Goal: Download file/media

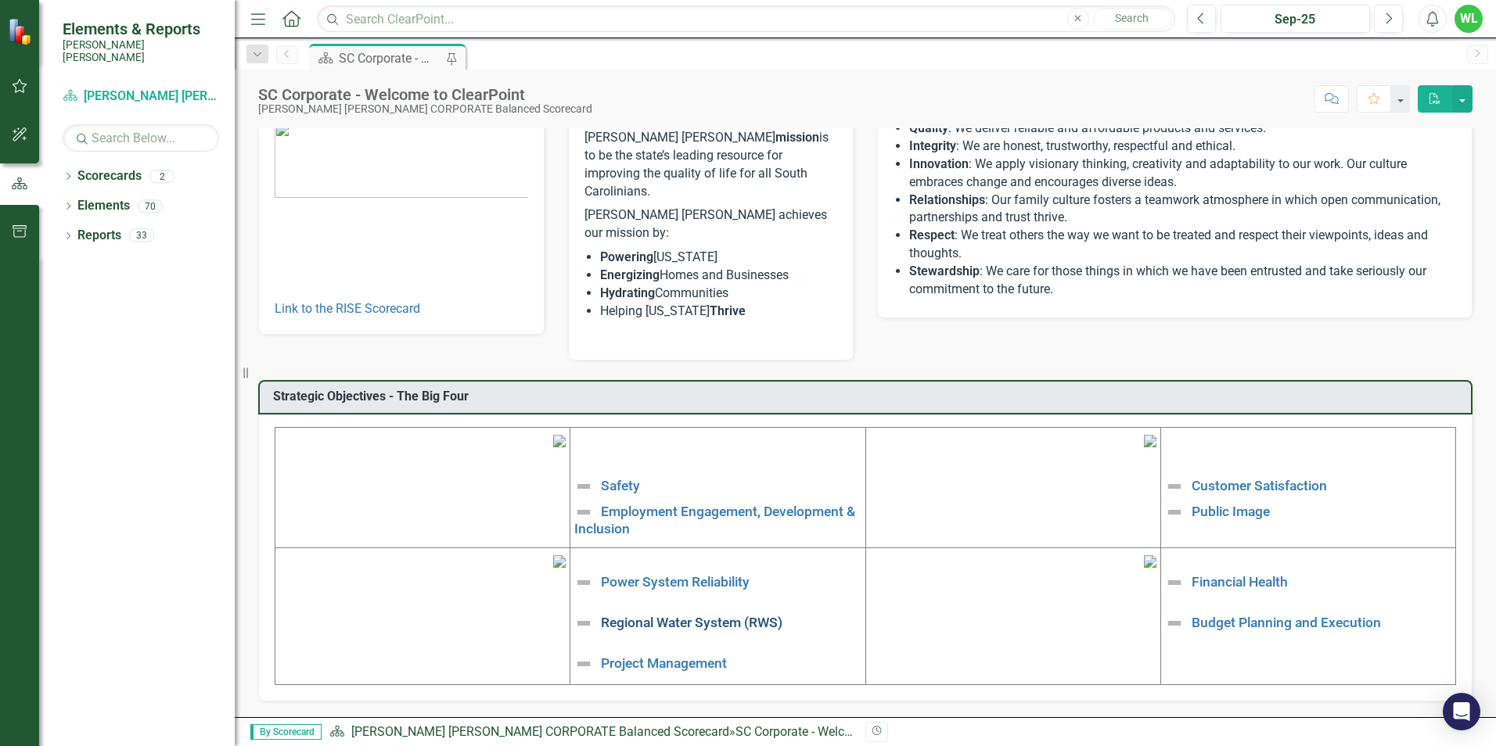
scroll to position [235, 0]
click at [631, 478] on link "Safety" at bounding box center [620, 486] width 39 height 16
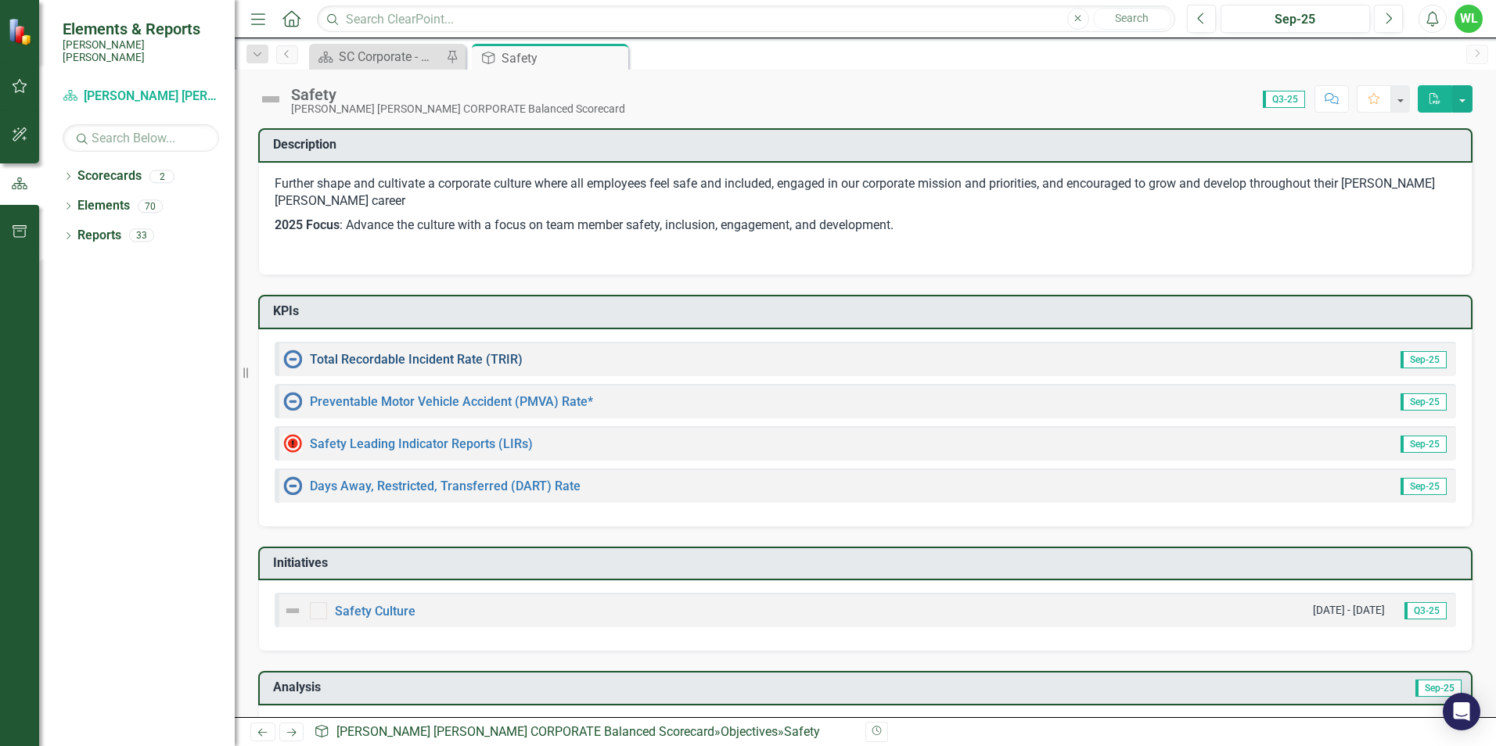
click at [487, 362] on link "Total Recordable Incident Rate (TRIR)" at bounding box center [416, 359] width 213 height 15
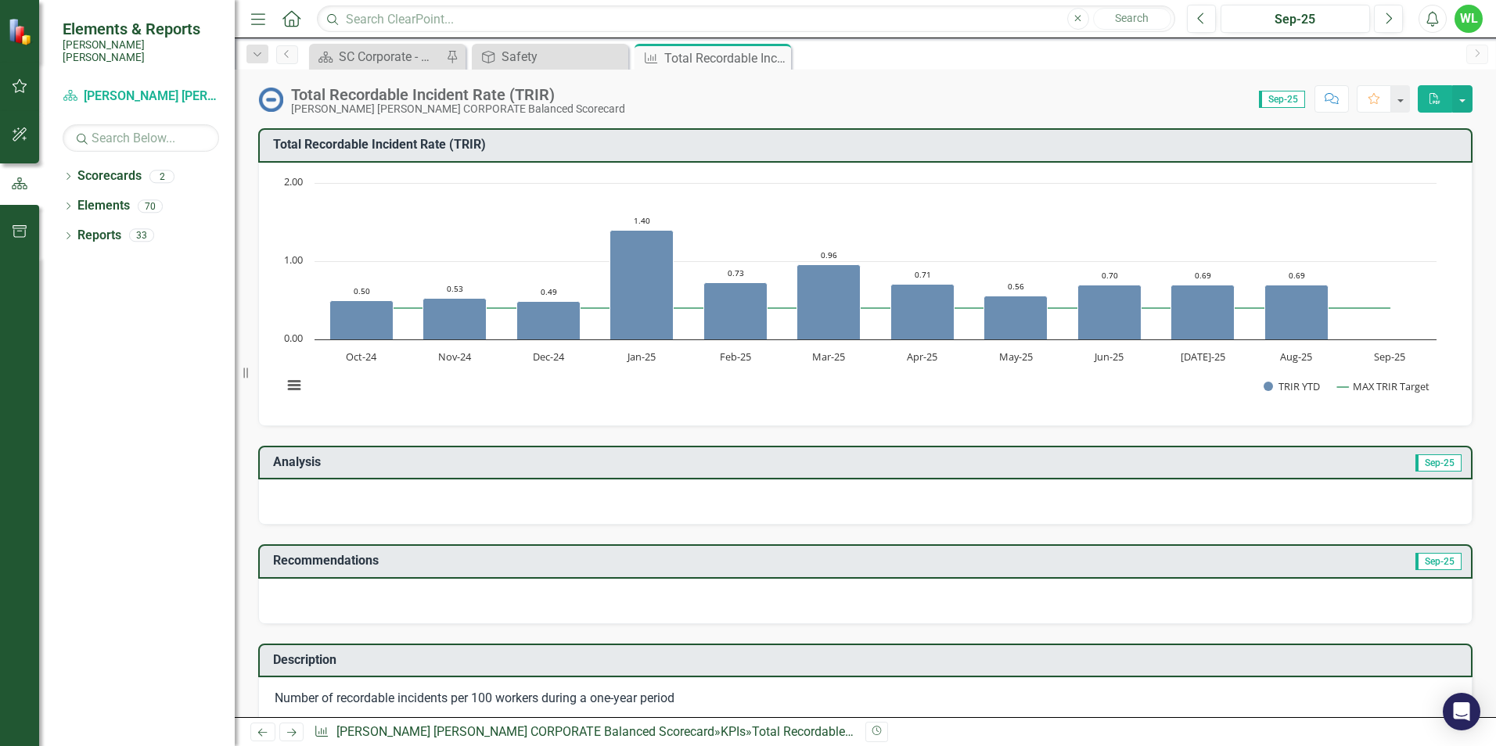
scroll to position [78, 0]
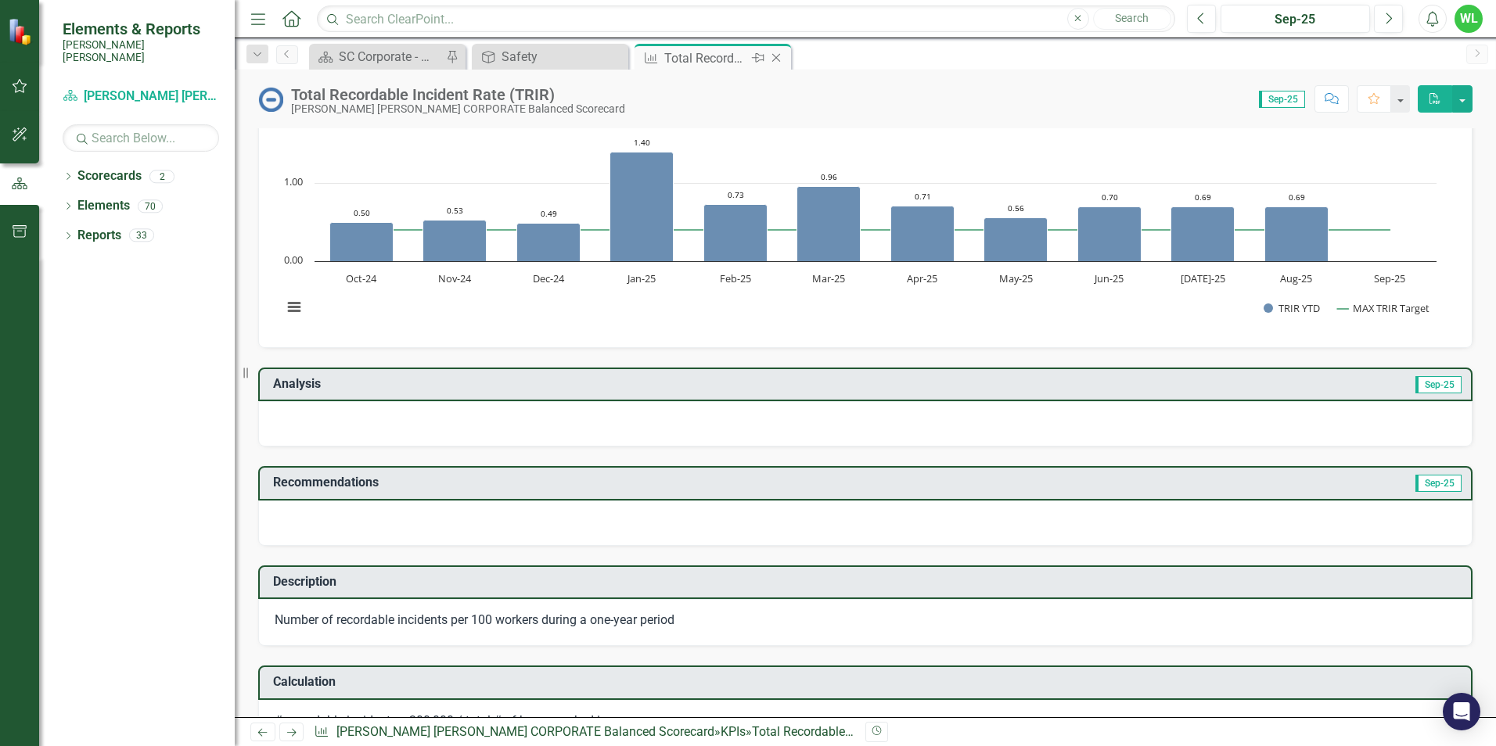
click at [781, 52] on icon "Close" at bounding box center [776, 58] width 16 height 13
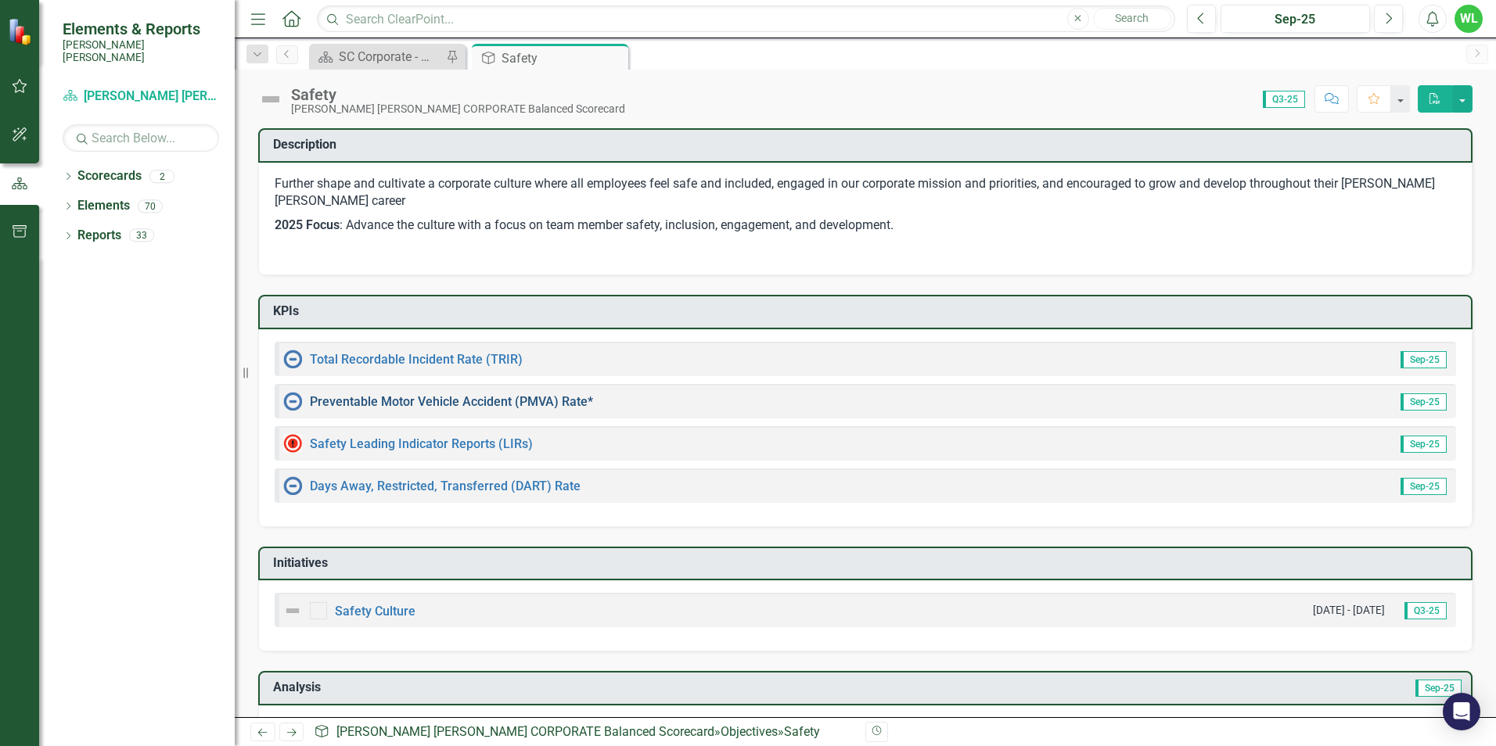
click at [485, 400] on link "Preventable Motor Vehicle Accident (PMVA) Rate*" at bounding box center [451, 401] width 283 height 15
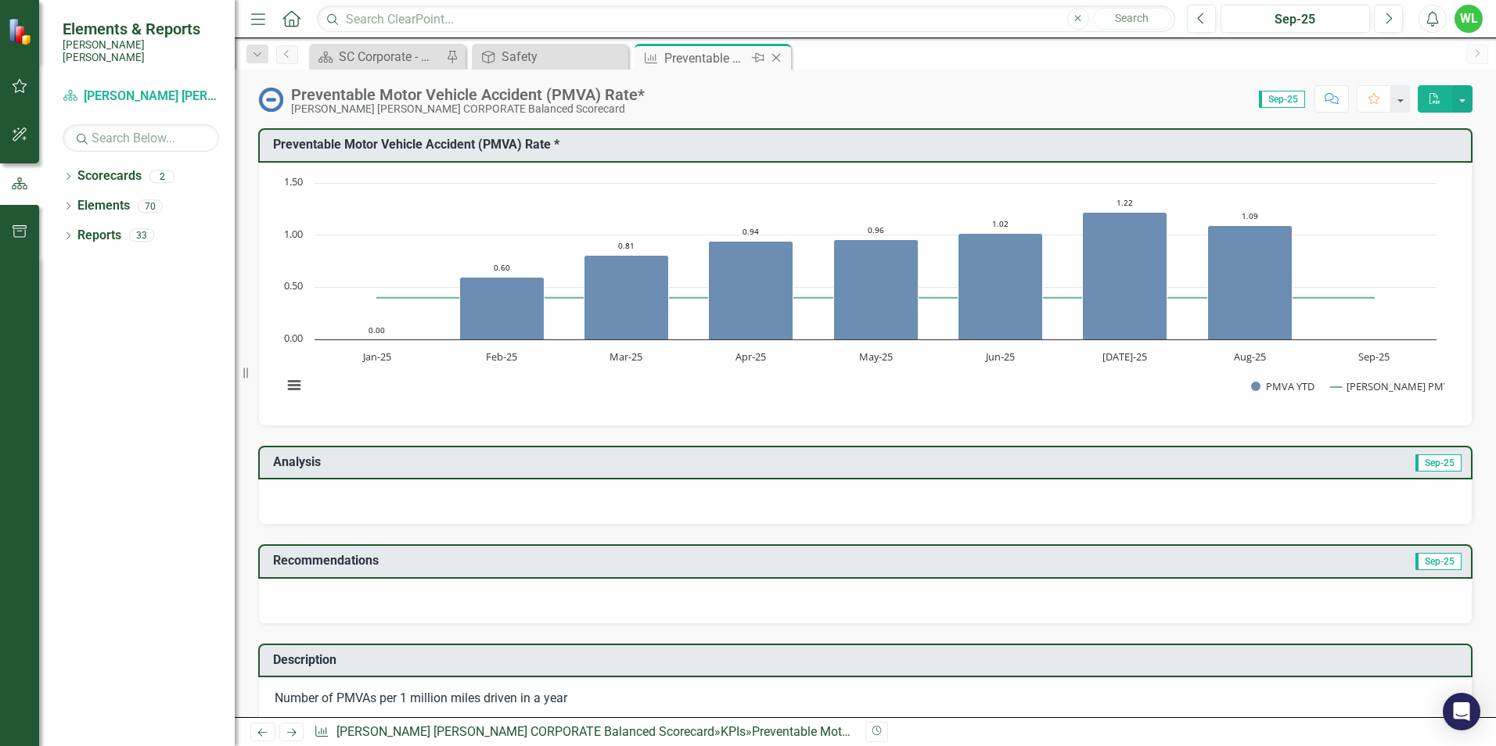
click at [777, 57] on icon at bounding box center [776, 58] width 9 height 9
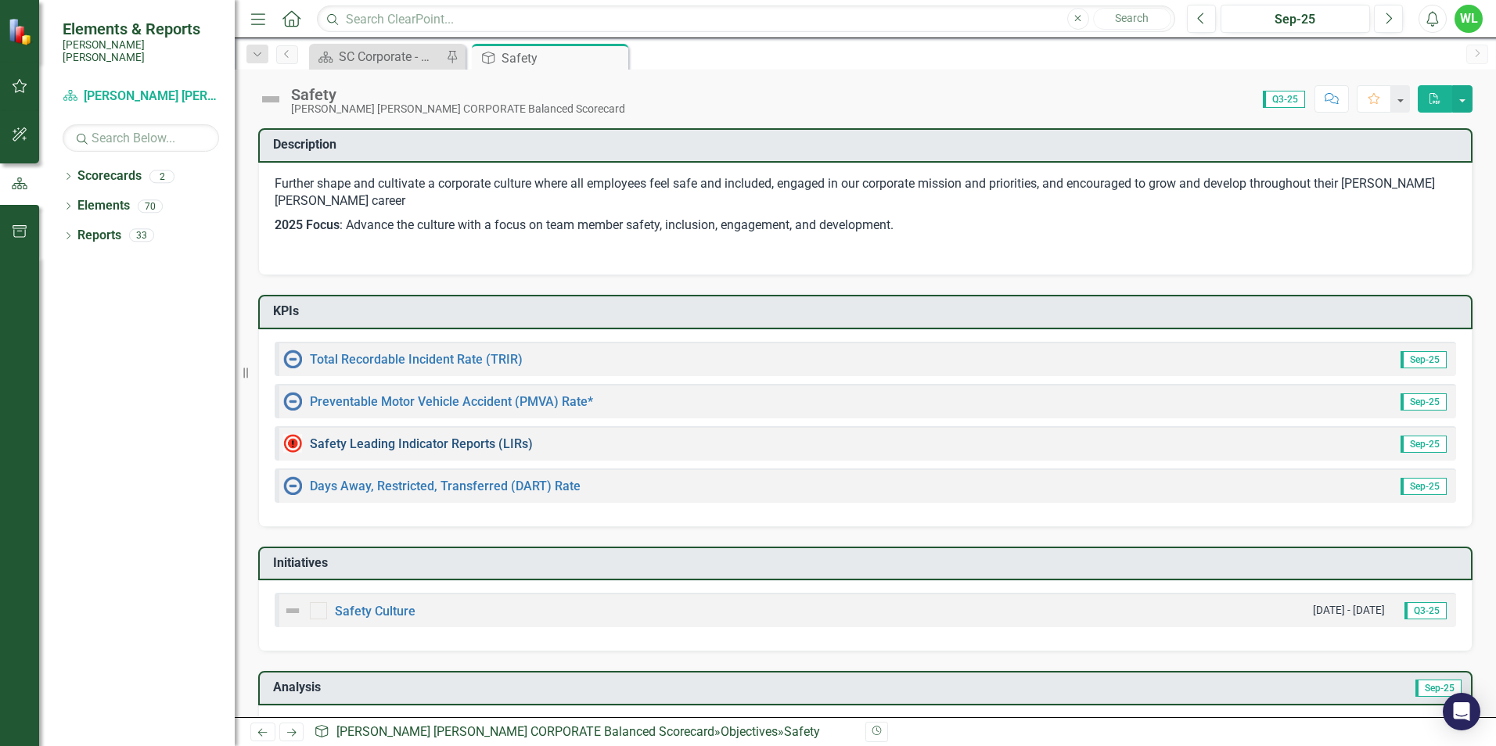
click at [449, 438] on link "Safety Leading Indicator Reports (LIRs)" at bounding box center [421, 443] width 223 height 15
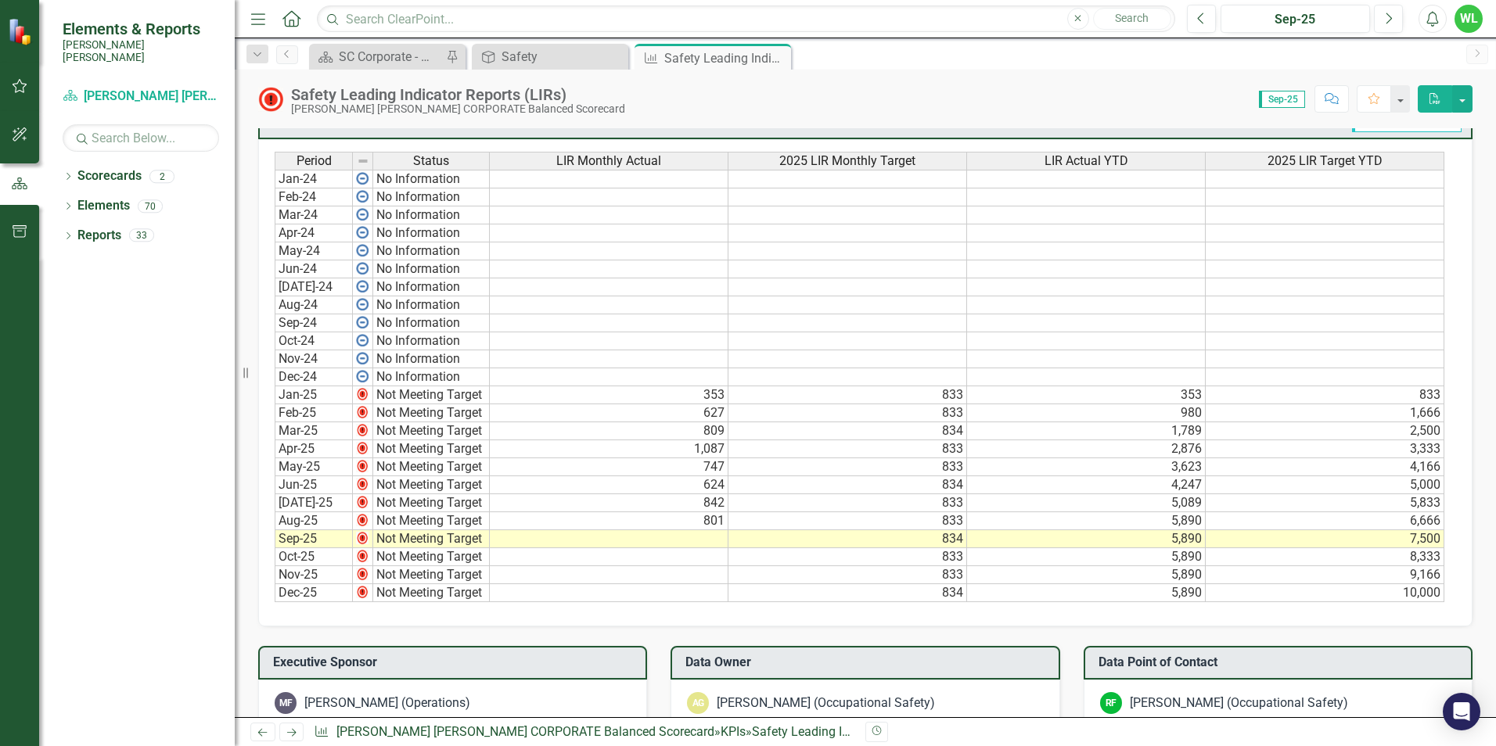
scroll to position [939, 0]
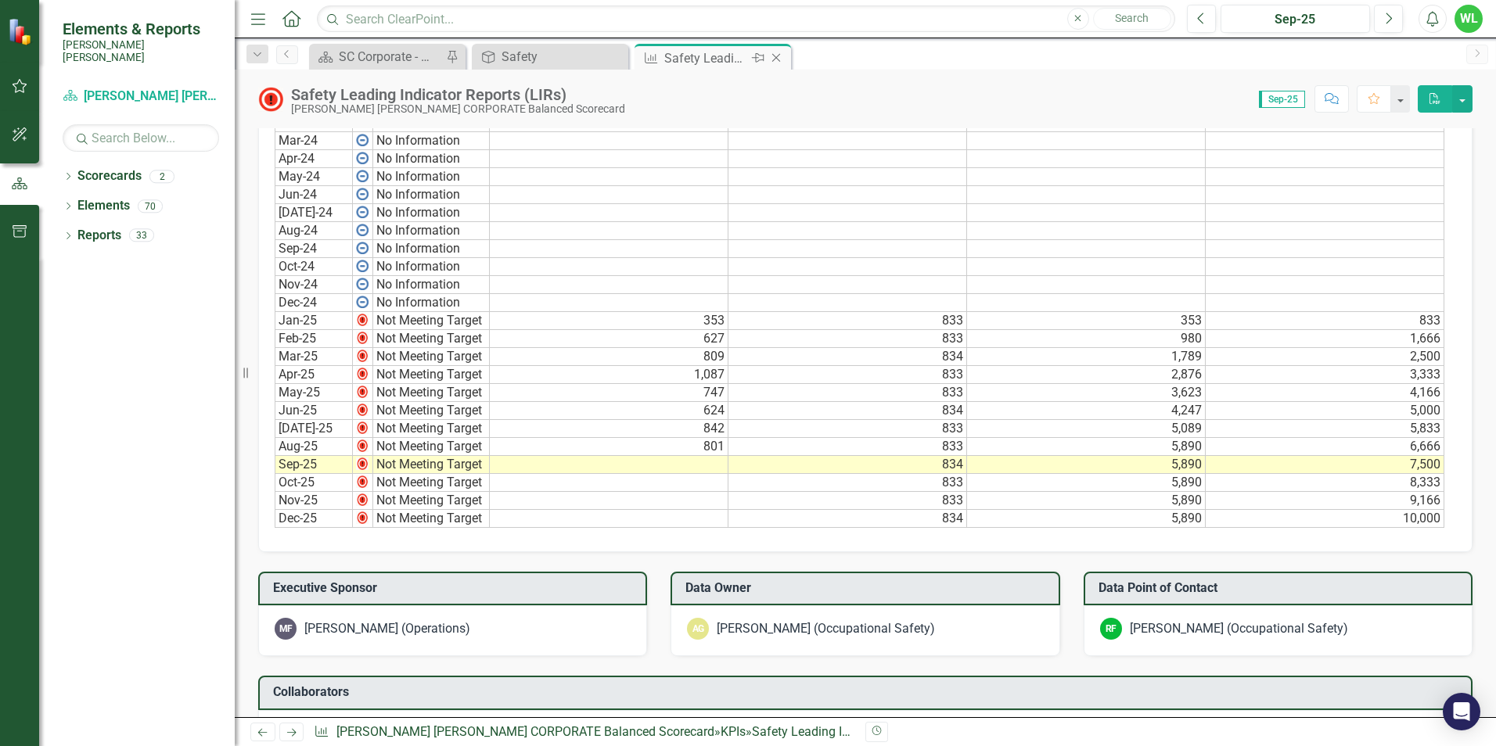
click at [783, 54] on icon "Close" at bounding box center [776, 58] width 16 height 13
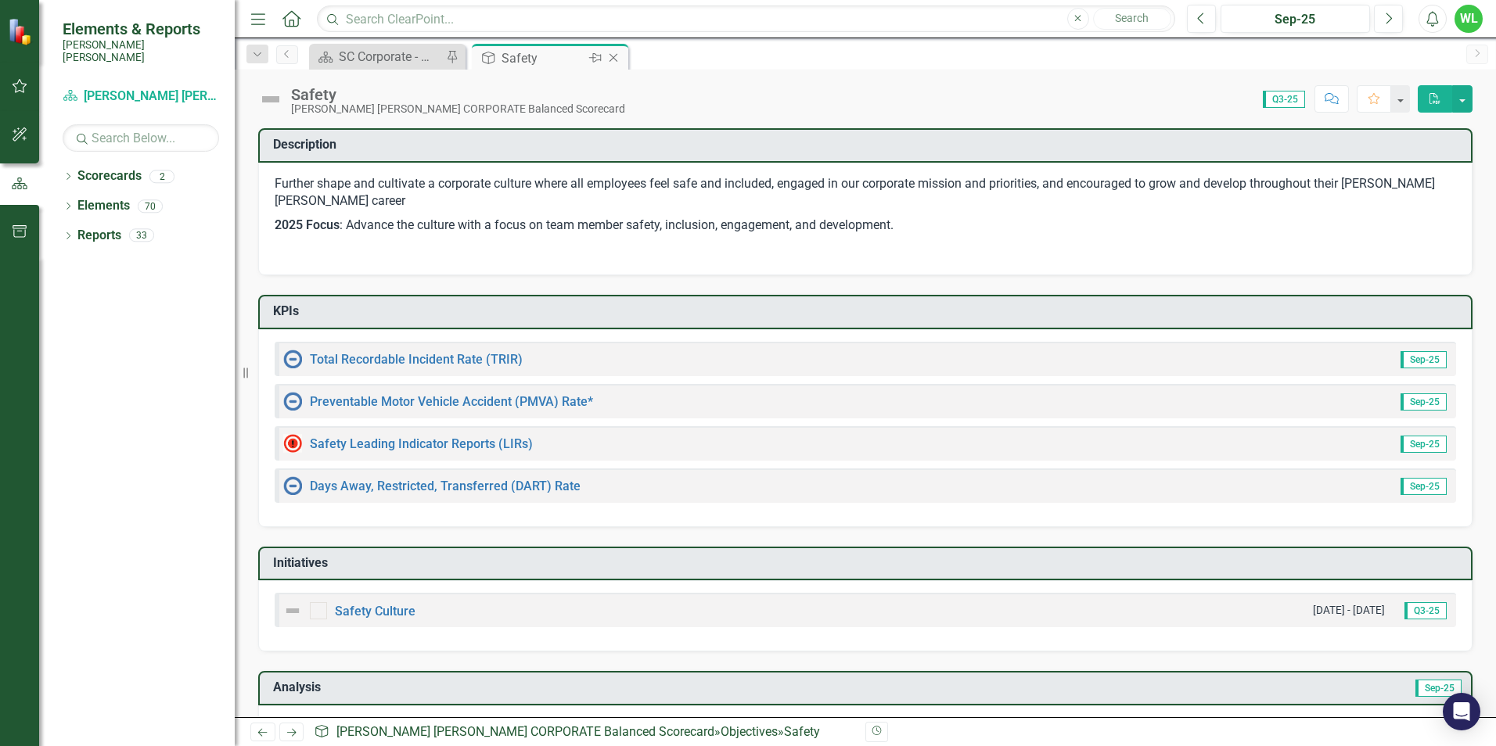
click at [618, 57] on icon "Close" at bounding box center [613, 58] width 16 height 13
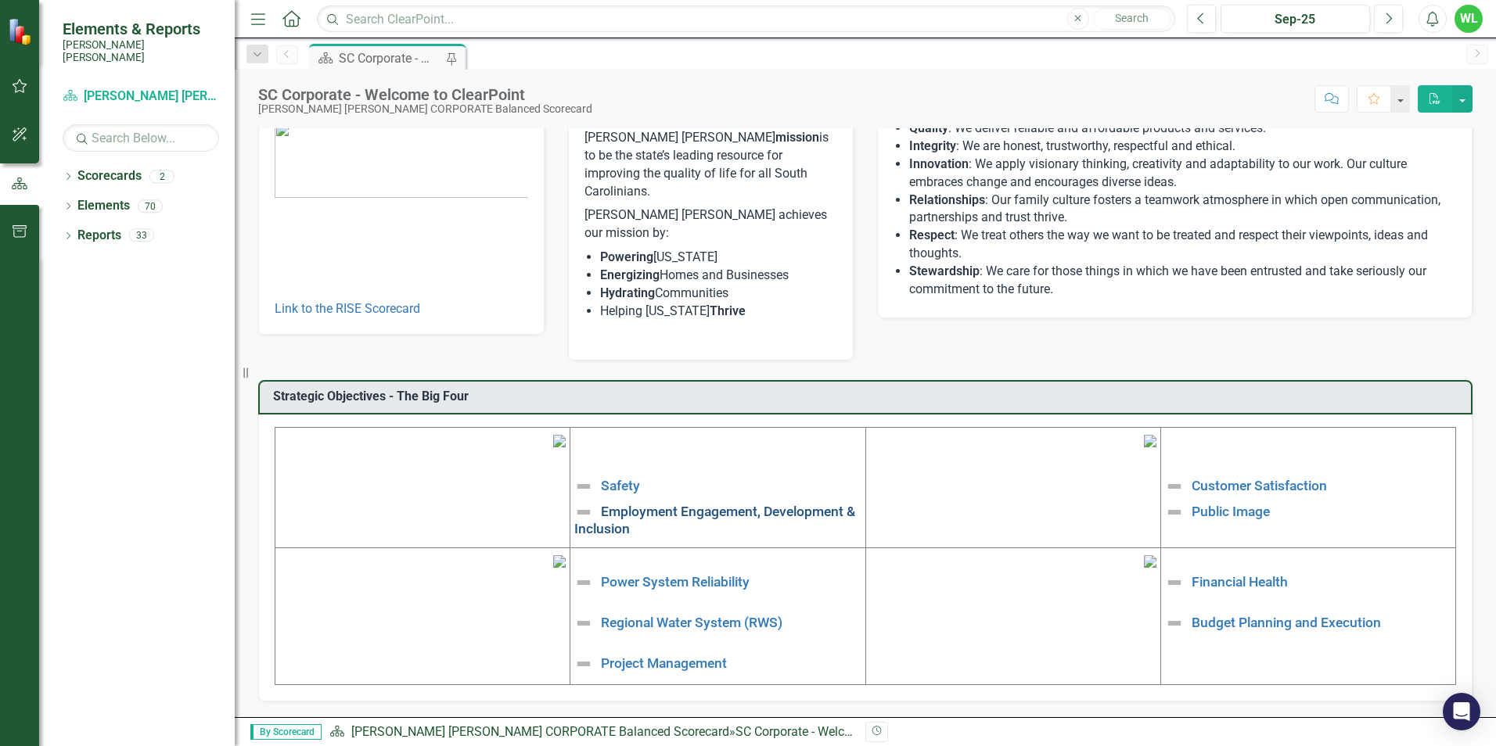
scroll to position [235, 0]
click at [634, 503] on link "Employment Engagement, Development & Inclusion" at bounding box center [714, 519] width 281 height 33
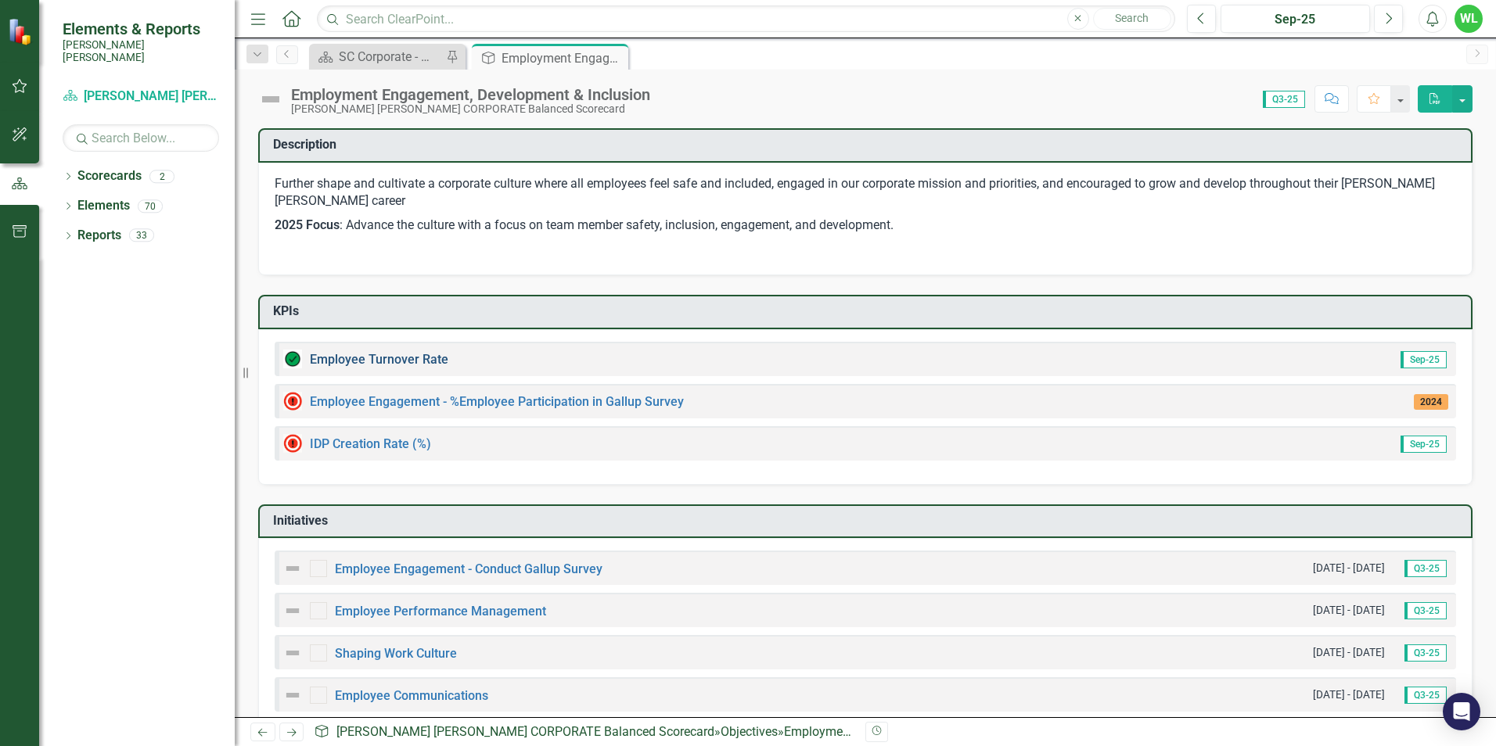
click at [429, 363] on link "Employee Turnover Rate​" at bounding box center [379, 359] width 138 height 15
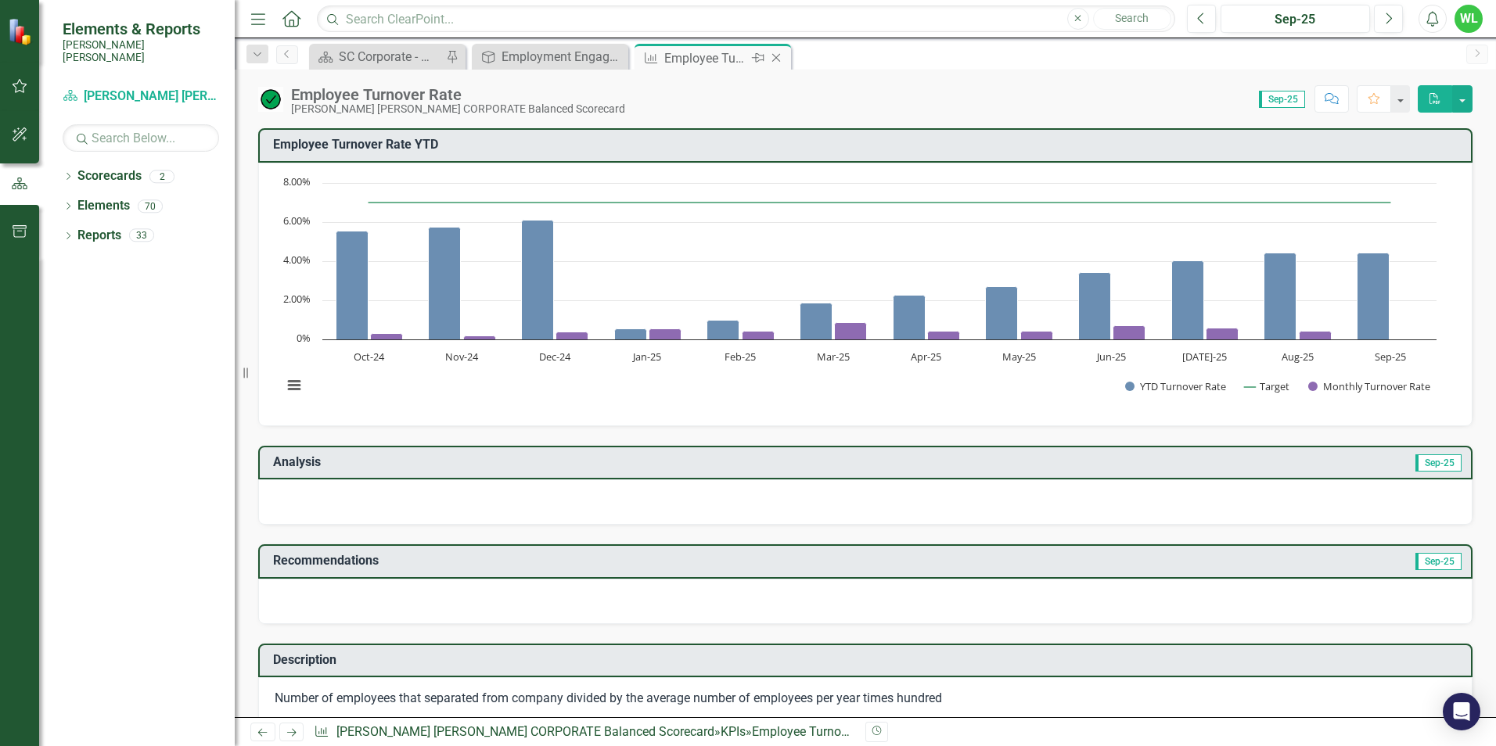
click at [780, 56] on icon "Close" at bounding box center [776, 58] width 16 height 13
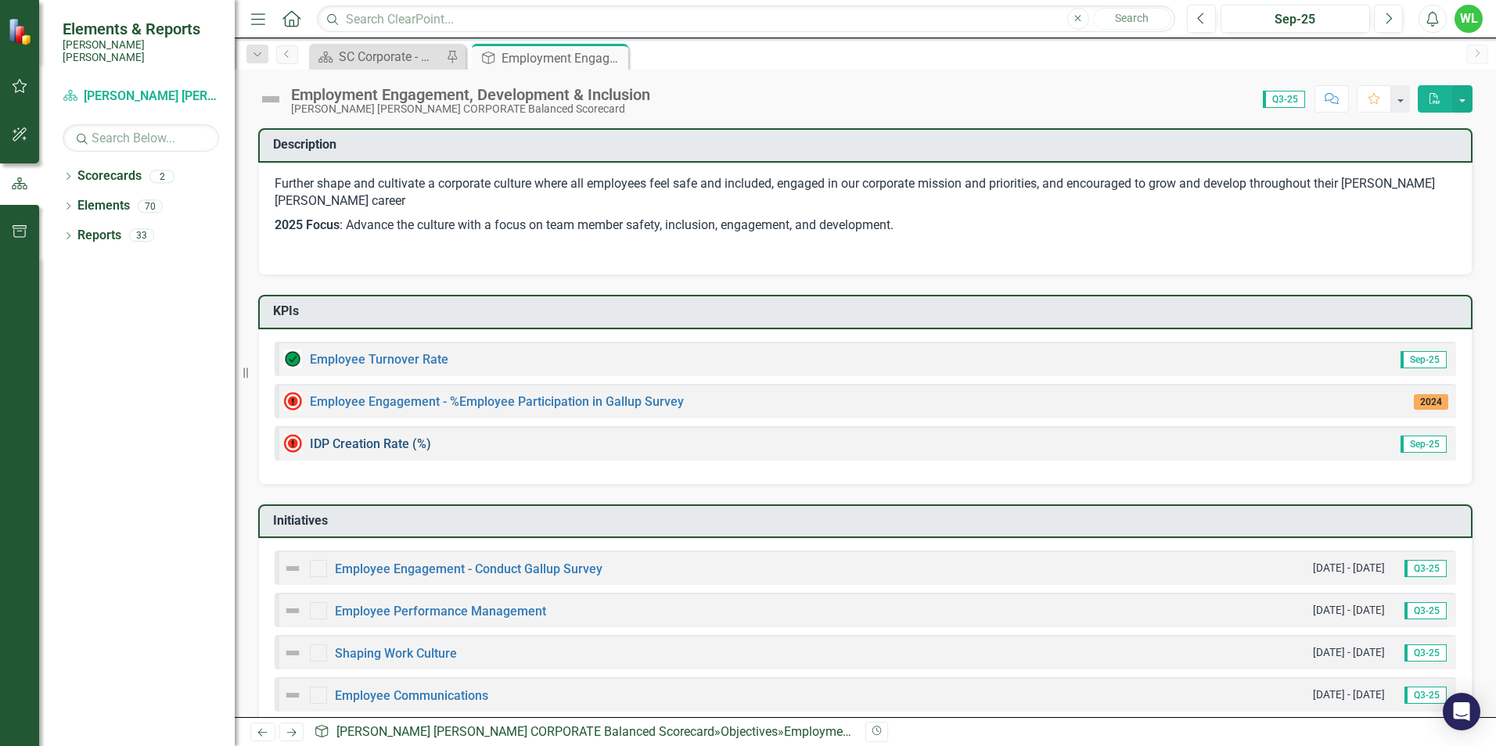
click at [390, 443] on link "IDP Creation Rate (%)" at bounding box center [370, 443] width 121 height 15
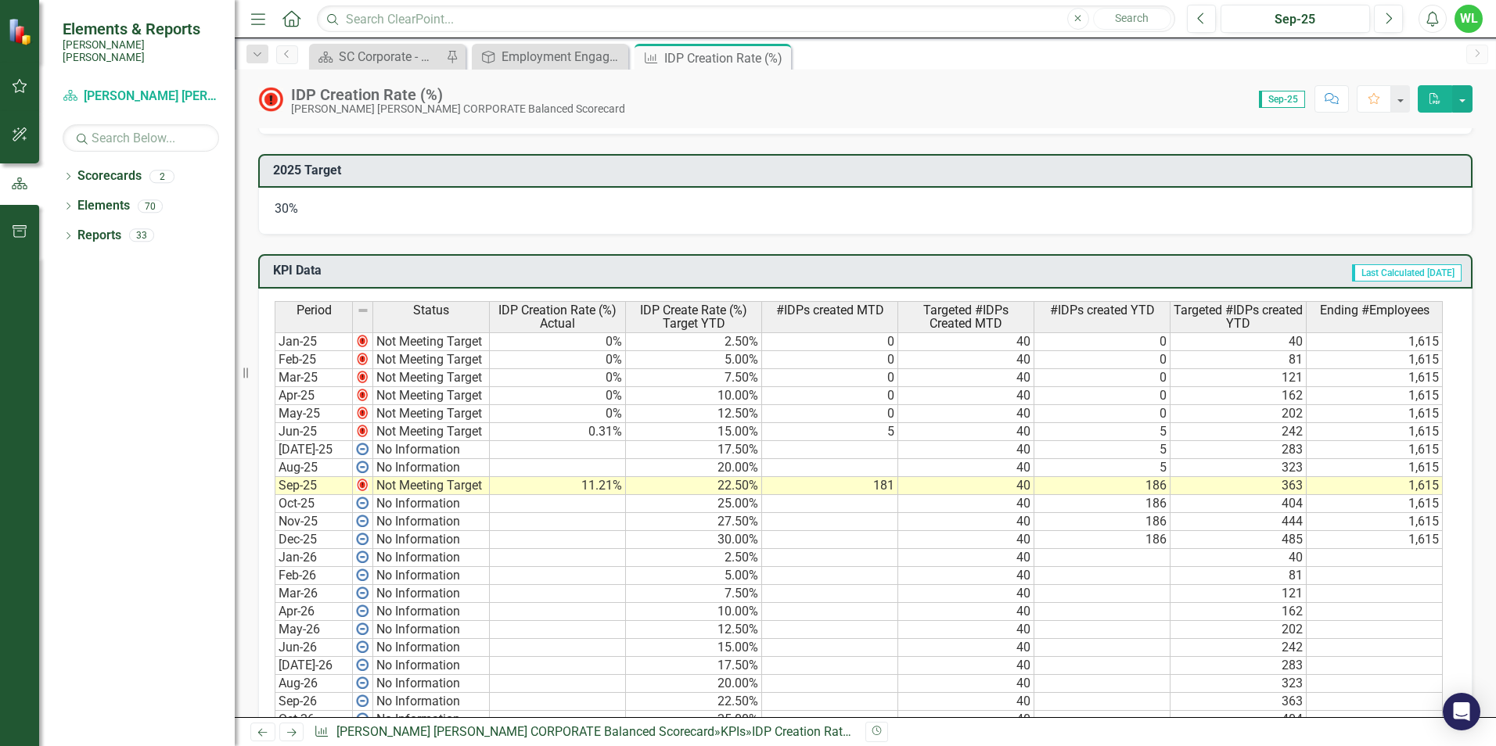
scroll to position [860, 0]
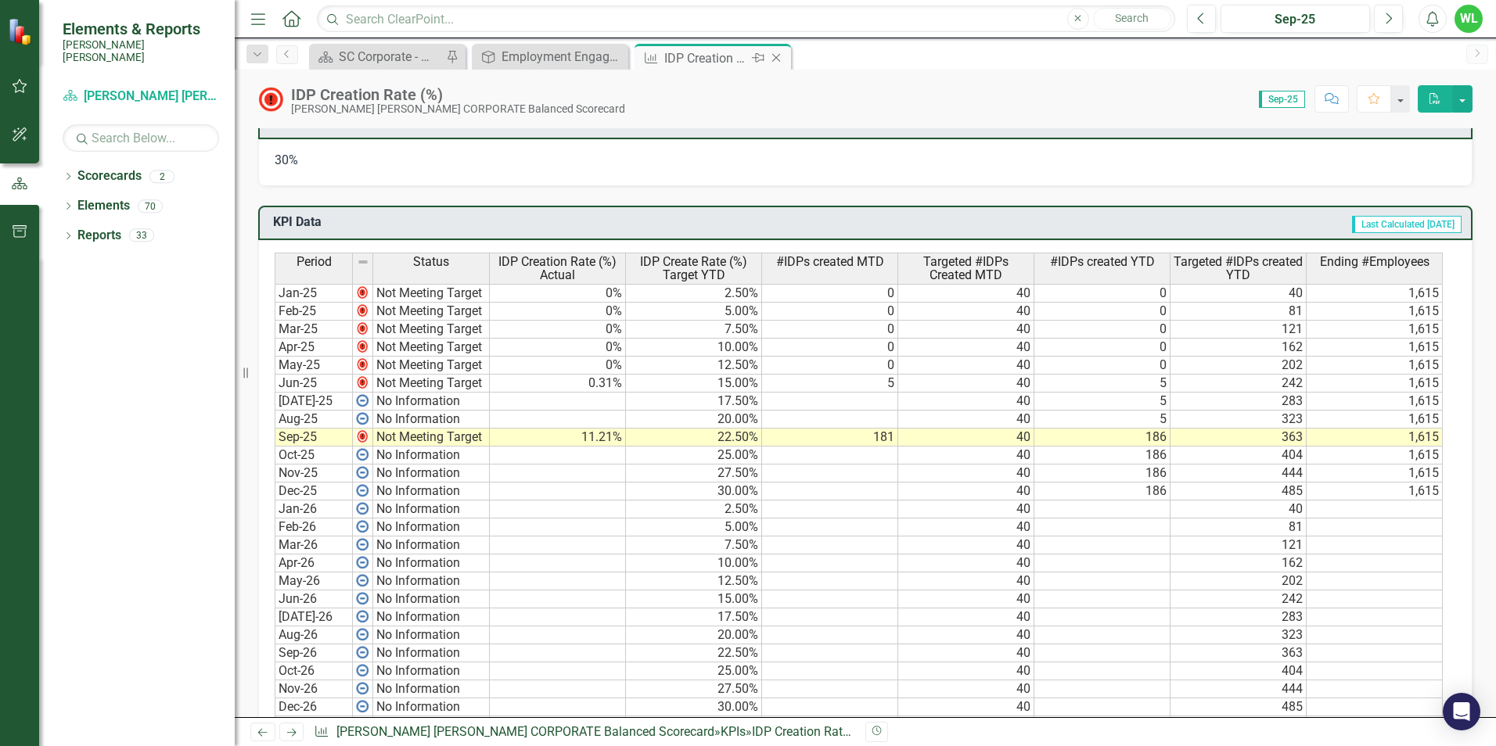
click at [781, 59] on icon "Close" at bounding box center [776, 58] width 16 height 13
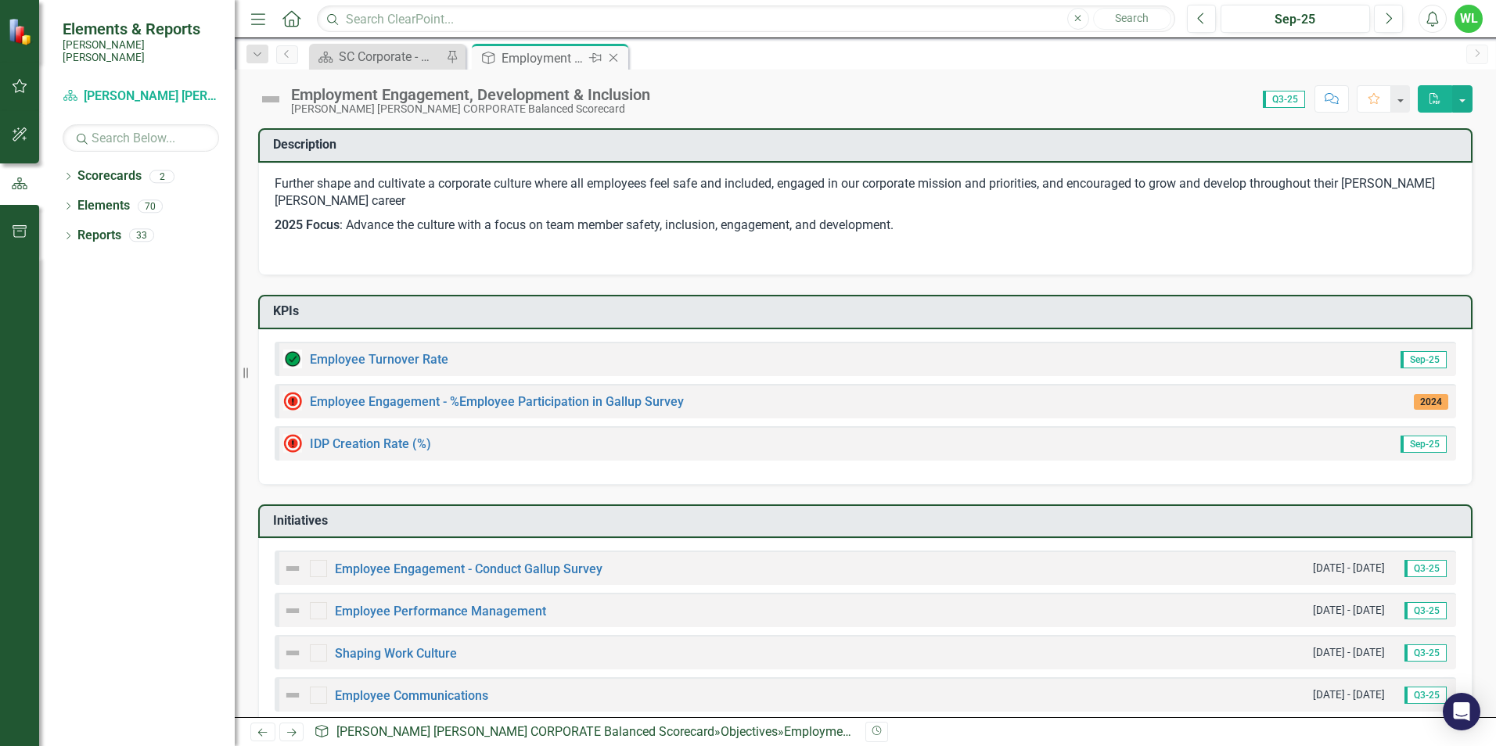
click at [614, 59] on icon at bounding box center [613, 58] width 9 height 9
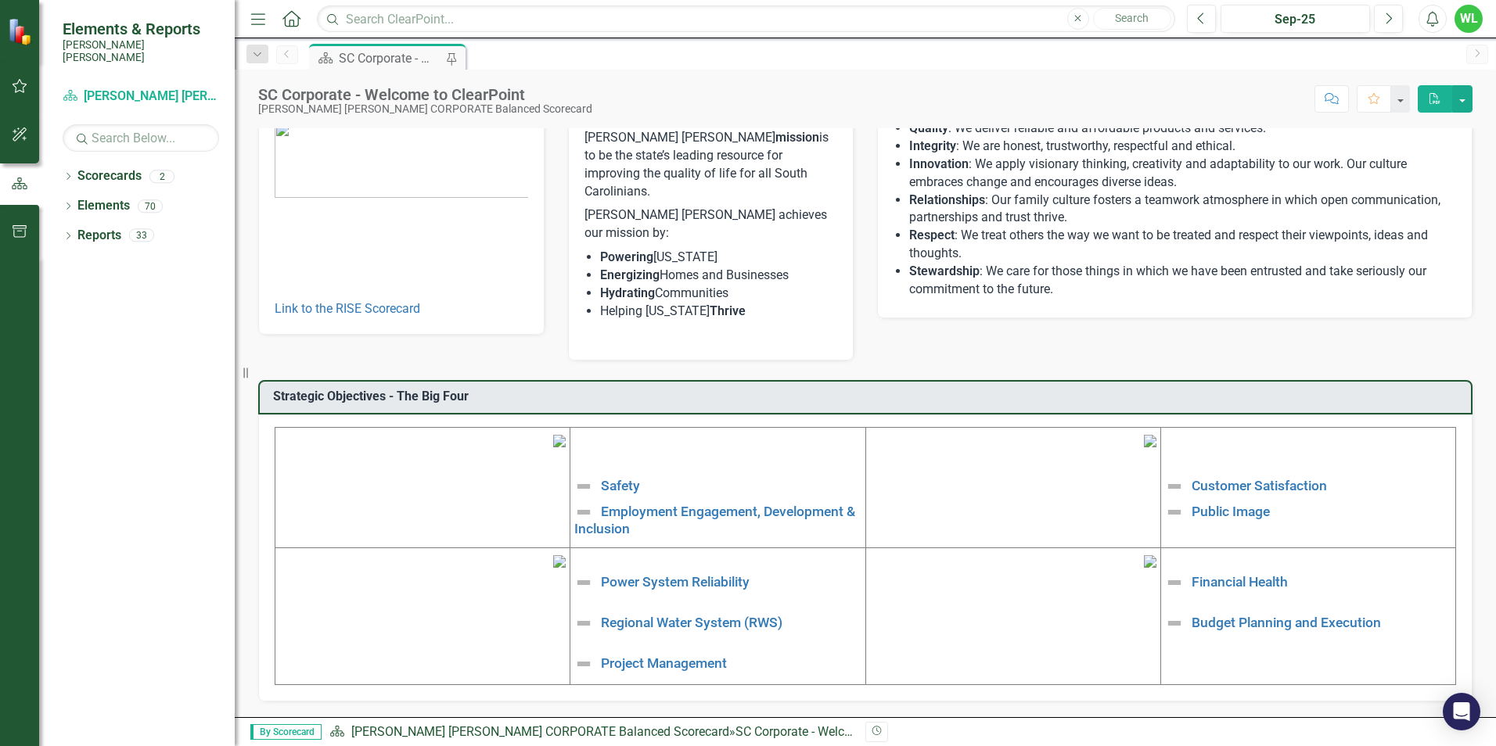
scroll to position [235, 0]
click at [1216, 503] on link "Public Image" at bounding box center [1230, 511] width 78 height 16
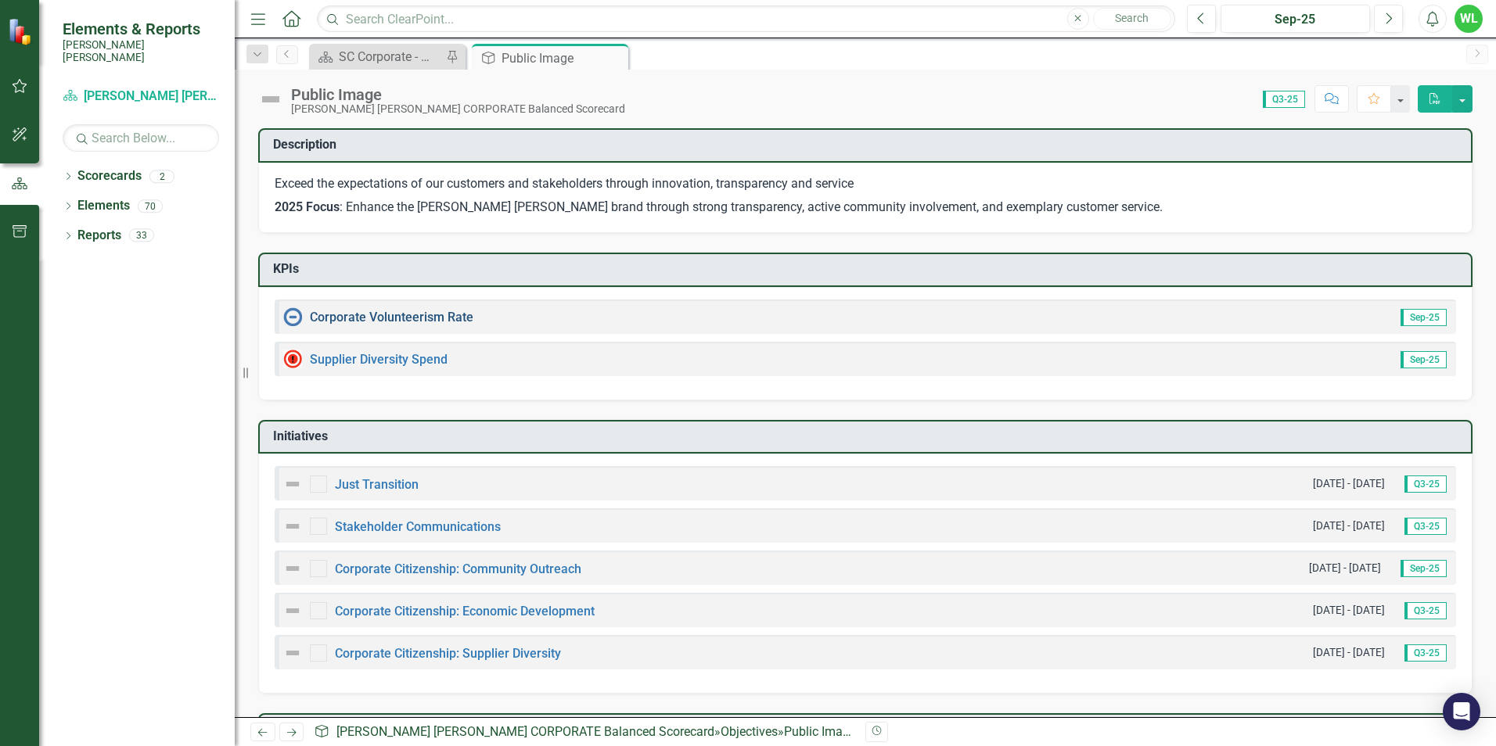
click at [425, 318] on link "Corporate Volunteerism Rate" at bounding box center [391, 317] width 163 height 15
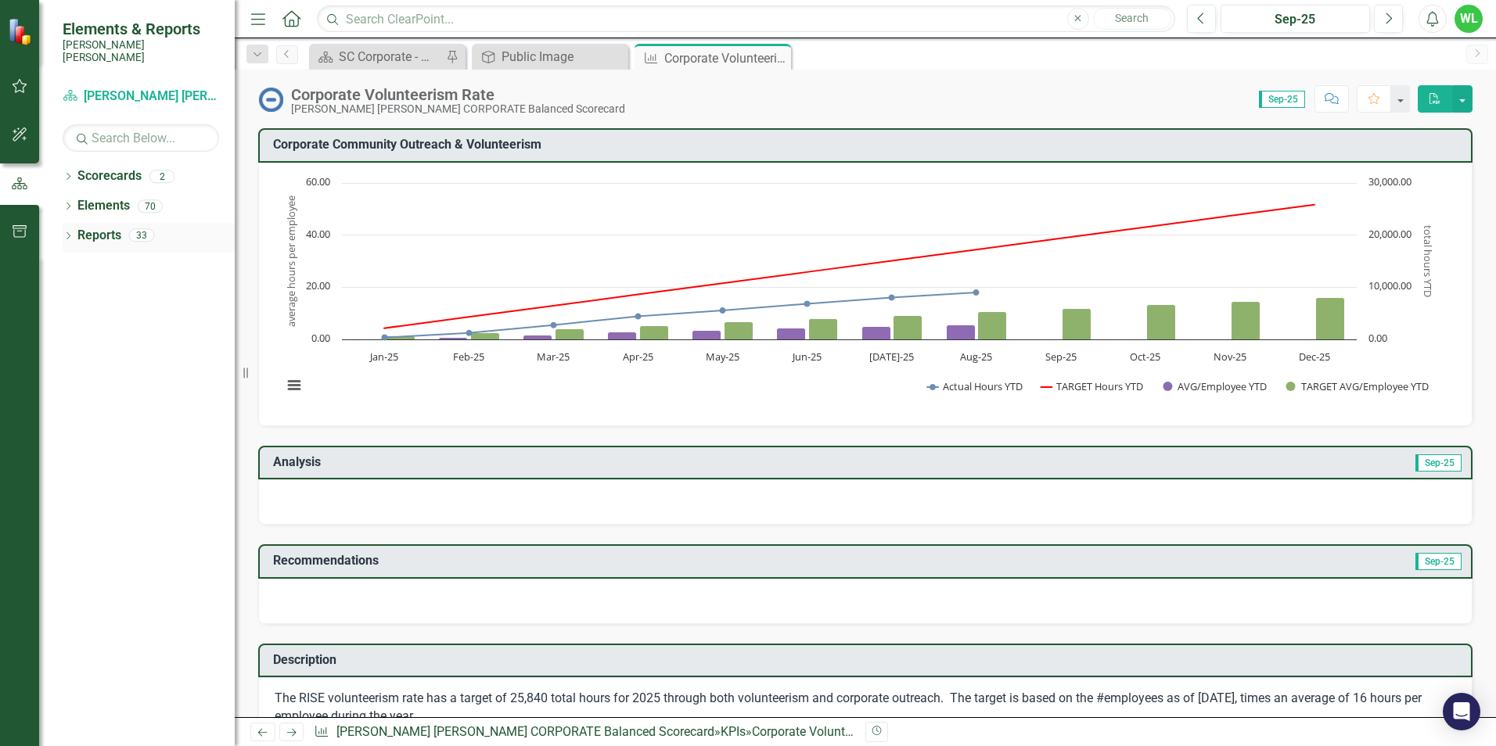
click at [111, 227] on link "Reports" at bounding box center [99, 236] width 44 height 18
click at [116, 167] on link "Scorecards" at bounding box center [109, 176] width 64 height 18
click at [25, 223] on button "button" at bounding box center [19, 232] width 35 height 33
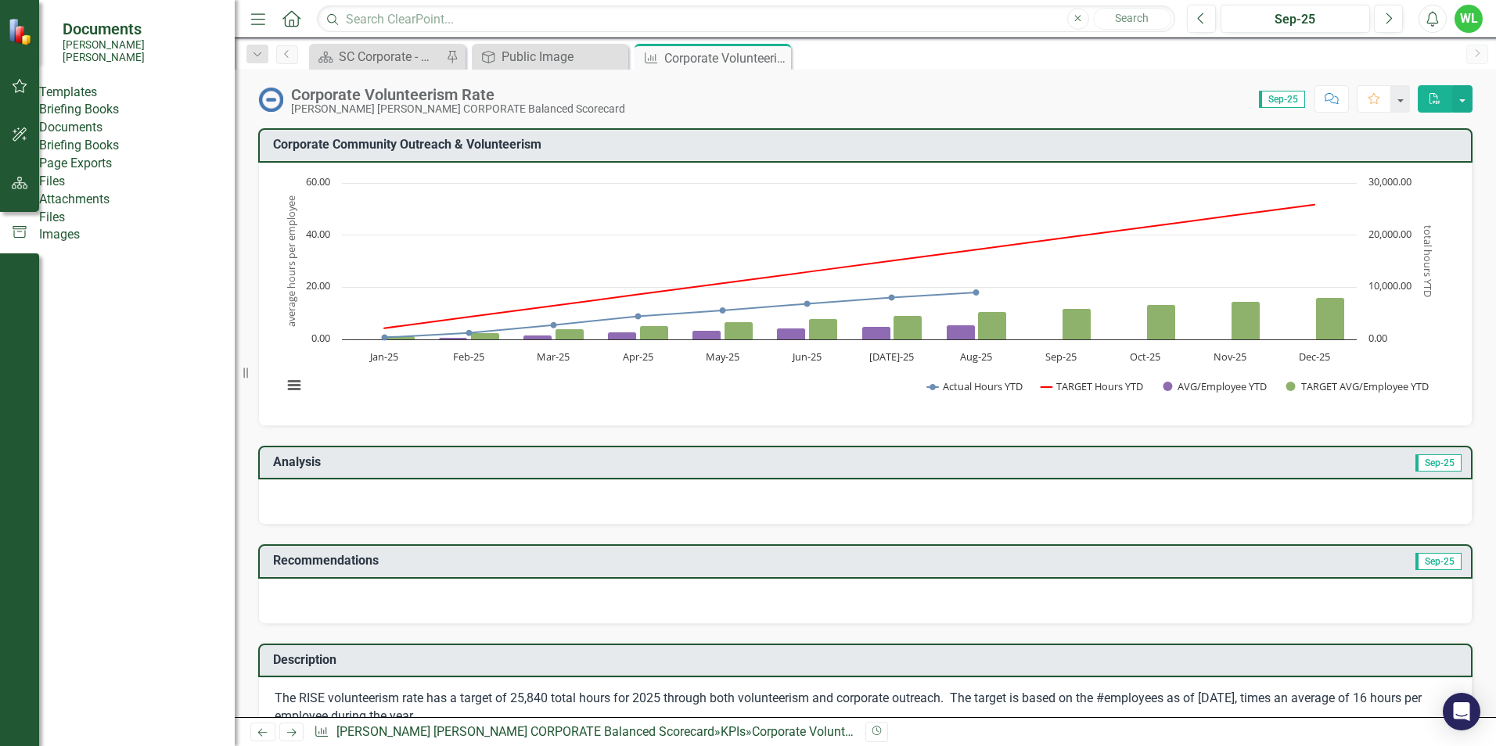
click at [77, 191] on div "Files" at bounding box center [137, 182] width 196 height 18
click at [92, 209] on link "Attachments" at bounding box center [137, 200] width 196 height 18
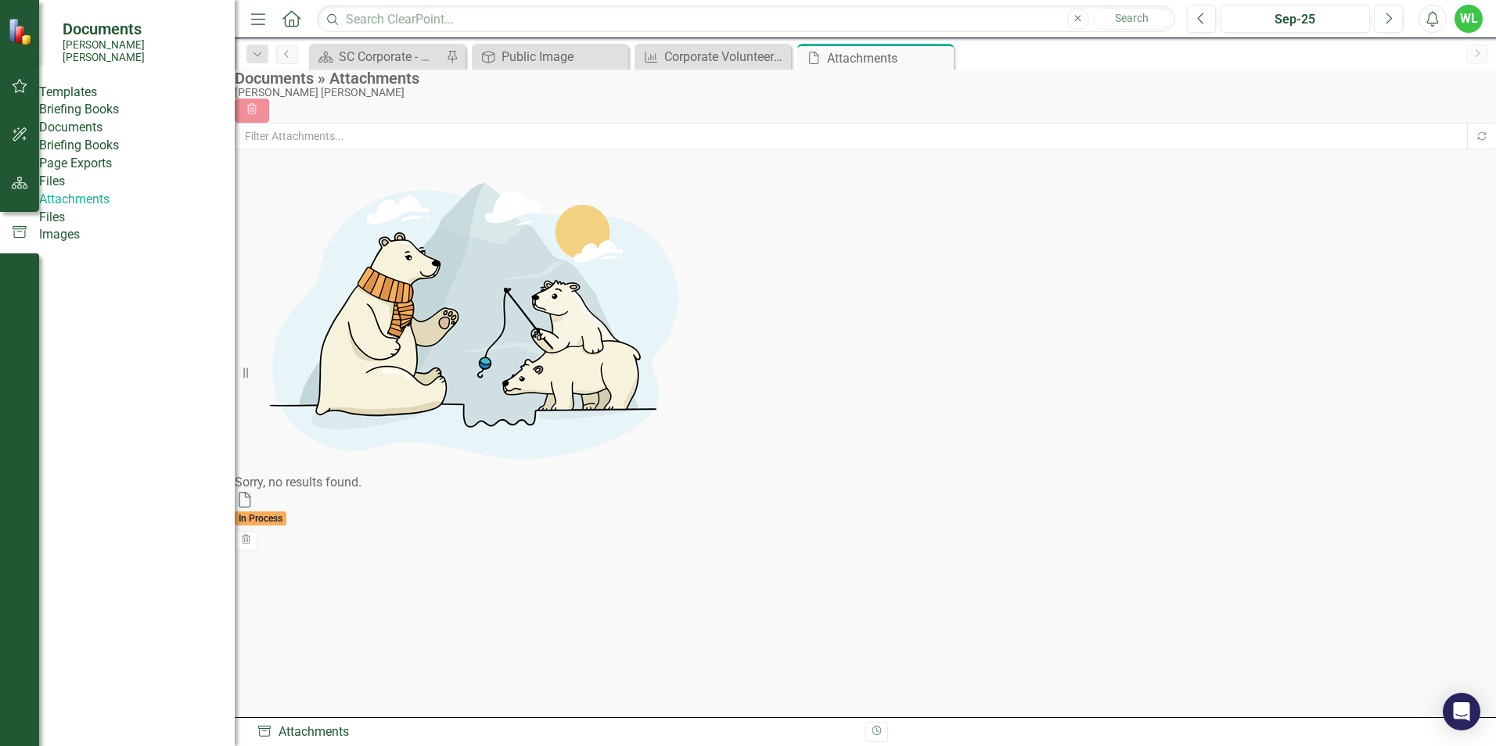
click at [86, 227] on link "Files" at bounding box center [137, 218] width 196 height 18
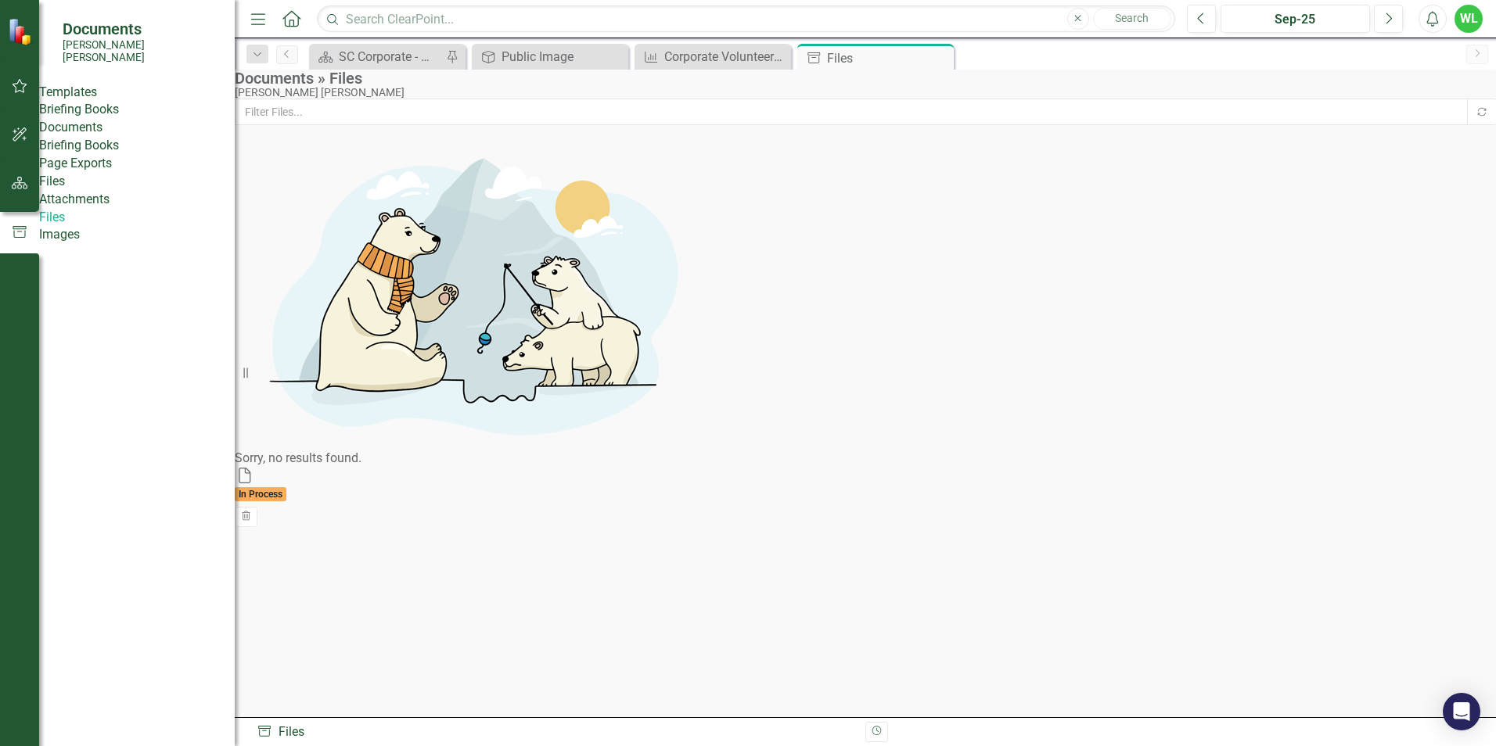
click at [88, 244] on link "Images" at bounding box center [137, 235] width 196 height 18
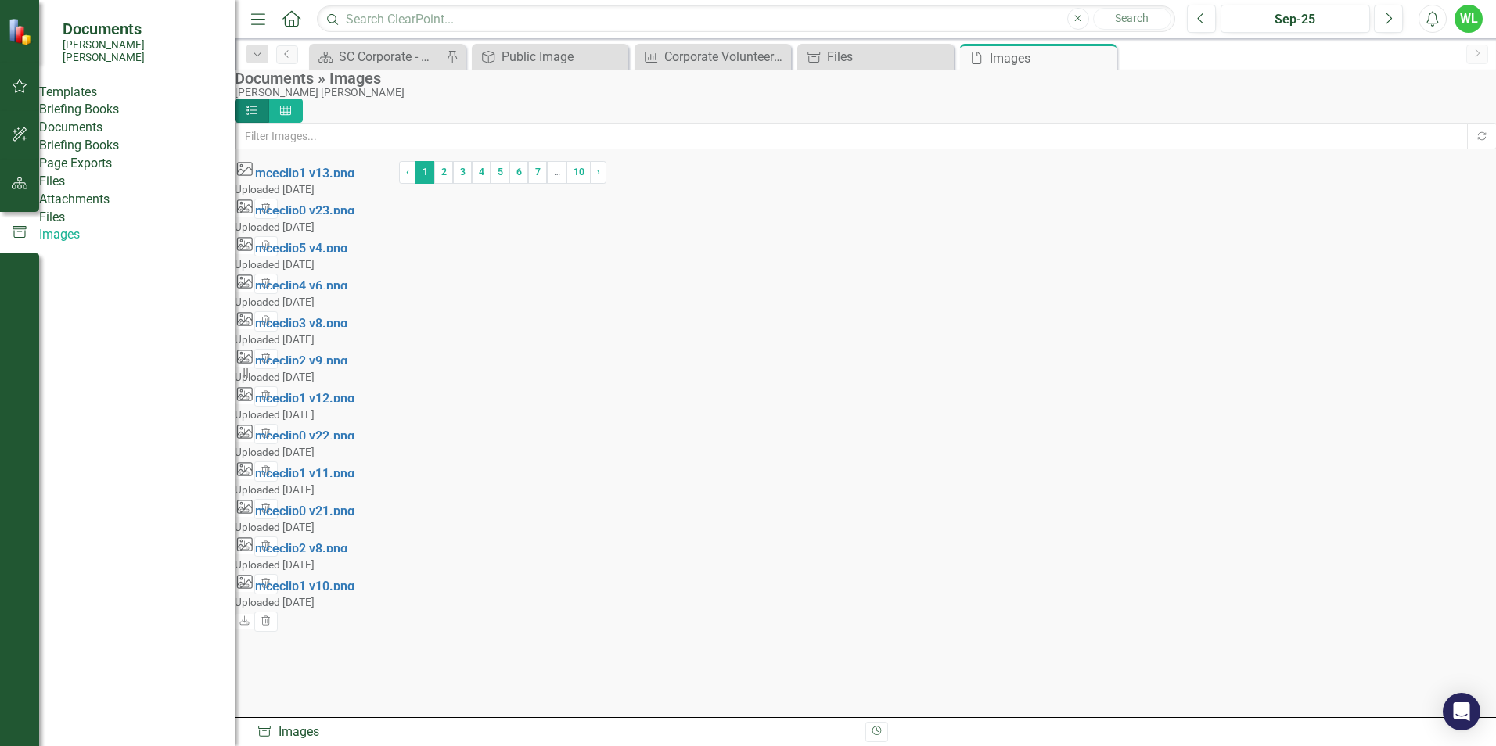
click at [866, 42] on div "Dropdown Search Scorecard SC Corporate - Welcome to ClearPoint Pin Objective Pu…" at bounding box center [865, 53] width 1261 height 31
click at [865, 56] on div "Files" at bounding box center [878, 57] width 103 height 20
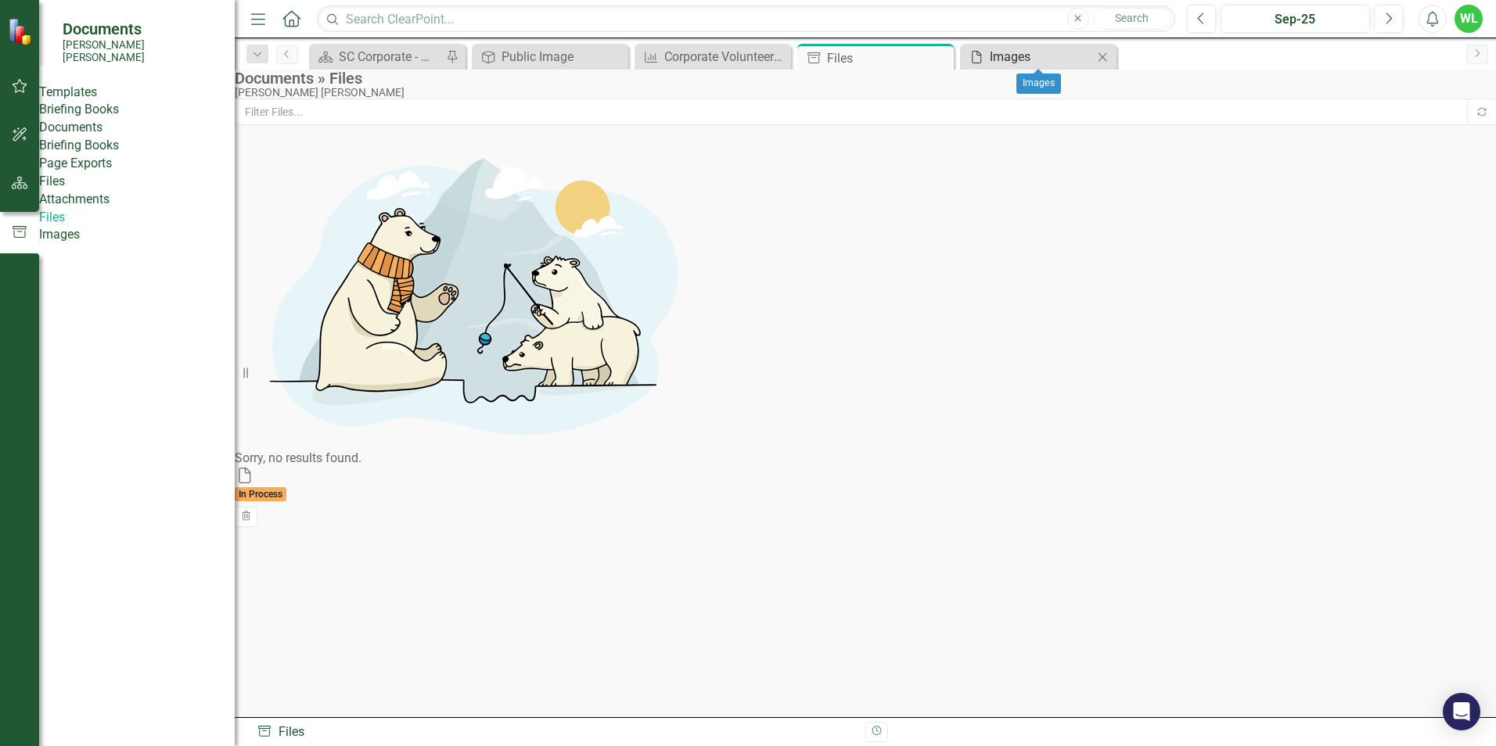
click at [991, 60] on div "Images" at bounding box center [1040, 57] width 103 height 20
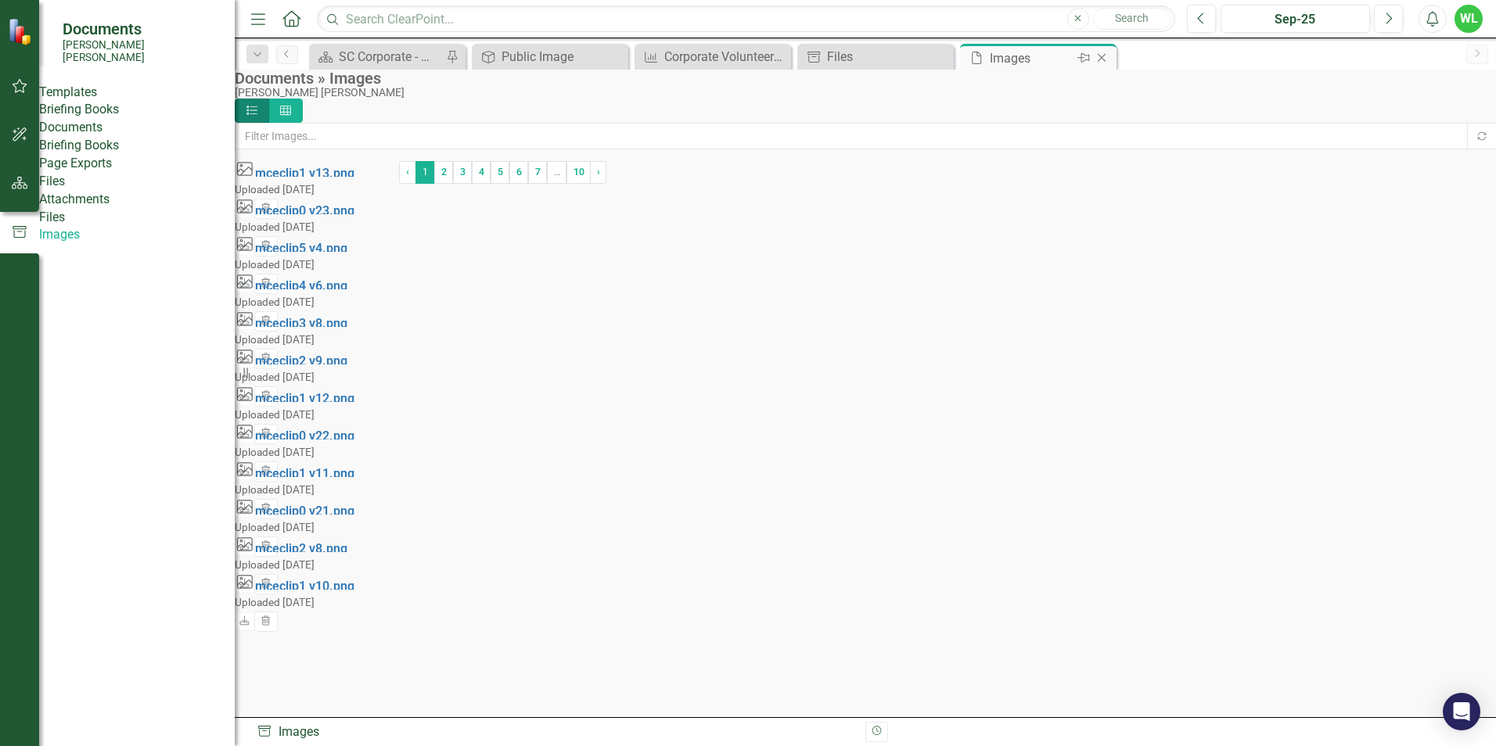
click at [1108, 59] on icon "Close" at bounding box center [1102, 58] width 16 height 13
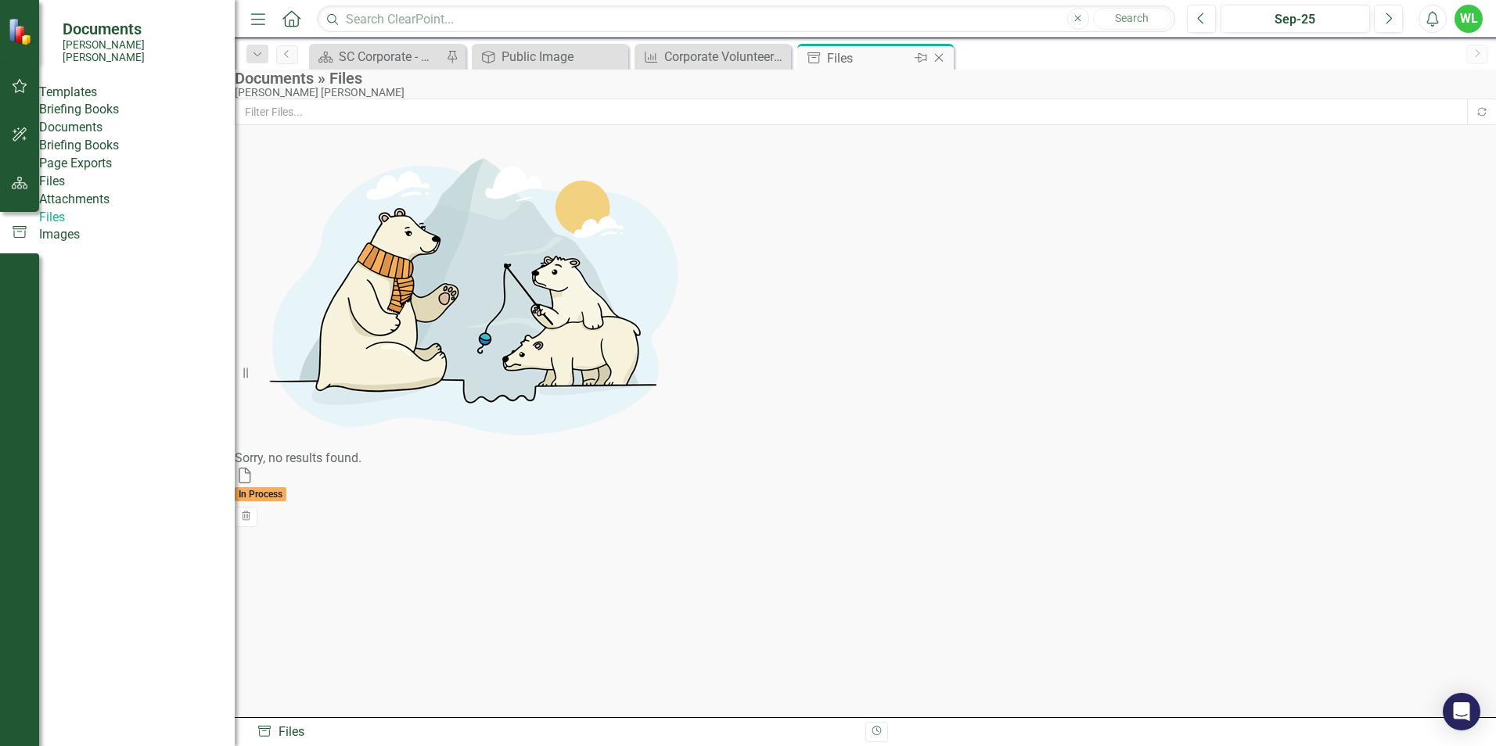
click at [938, 64] on div "Close" at bounding box center [940, 58] width 20 height 20
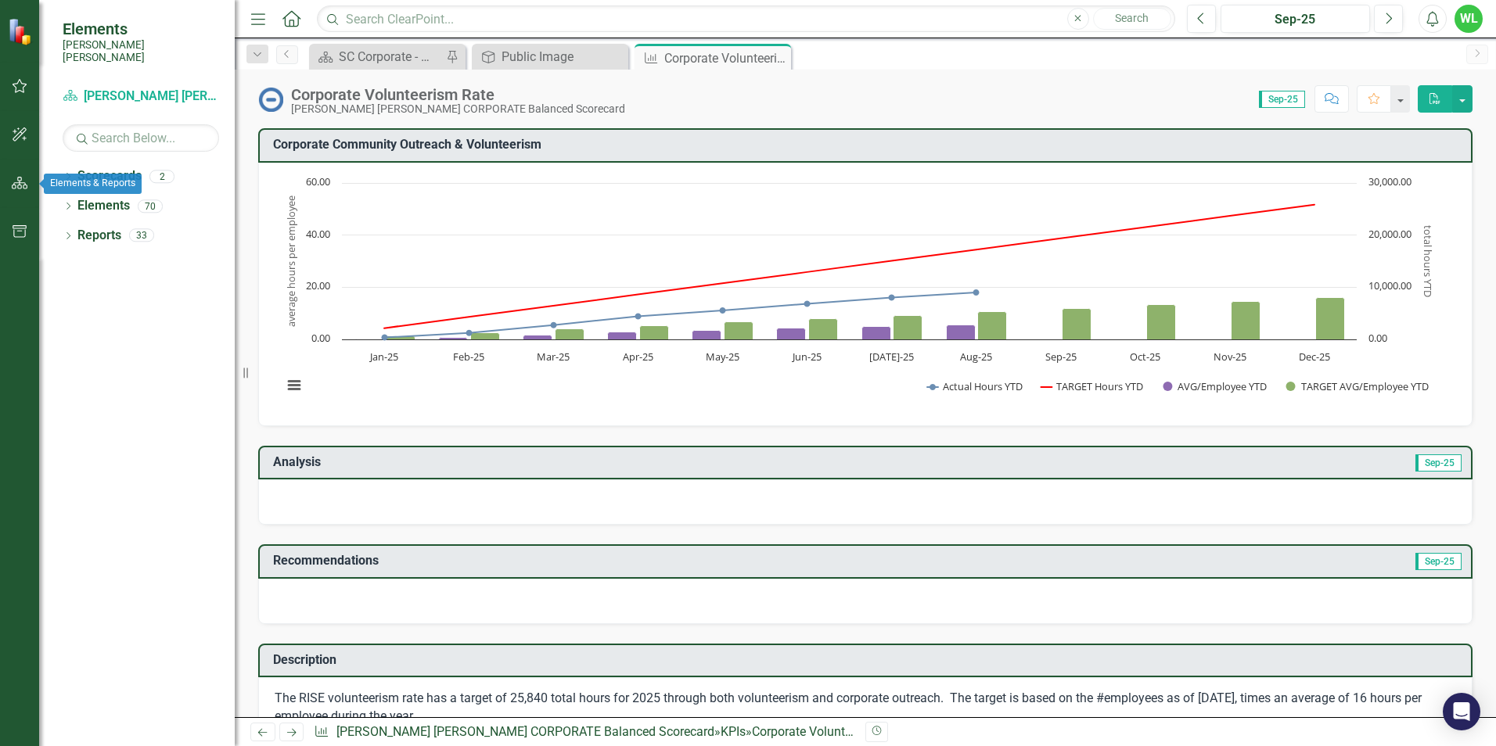
click at [30, 231] on button "button" at bounding box center [19, 232] width 35 height 33
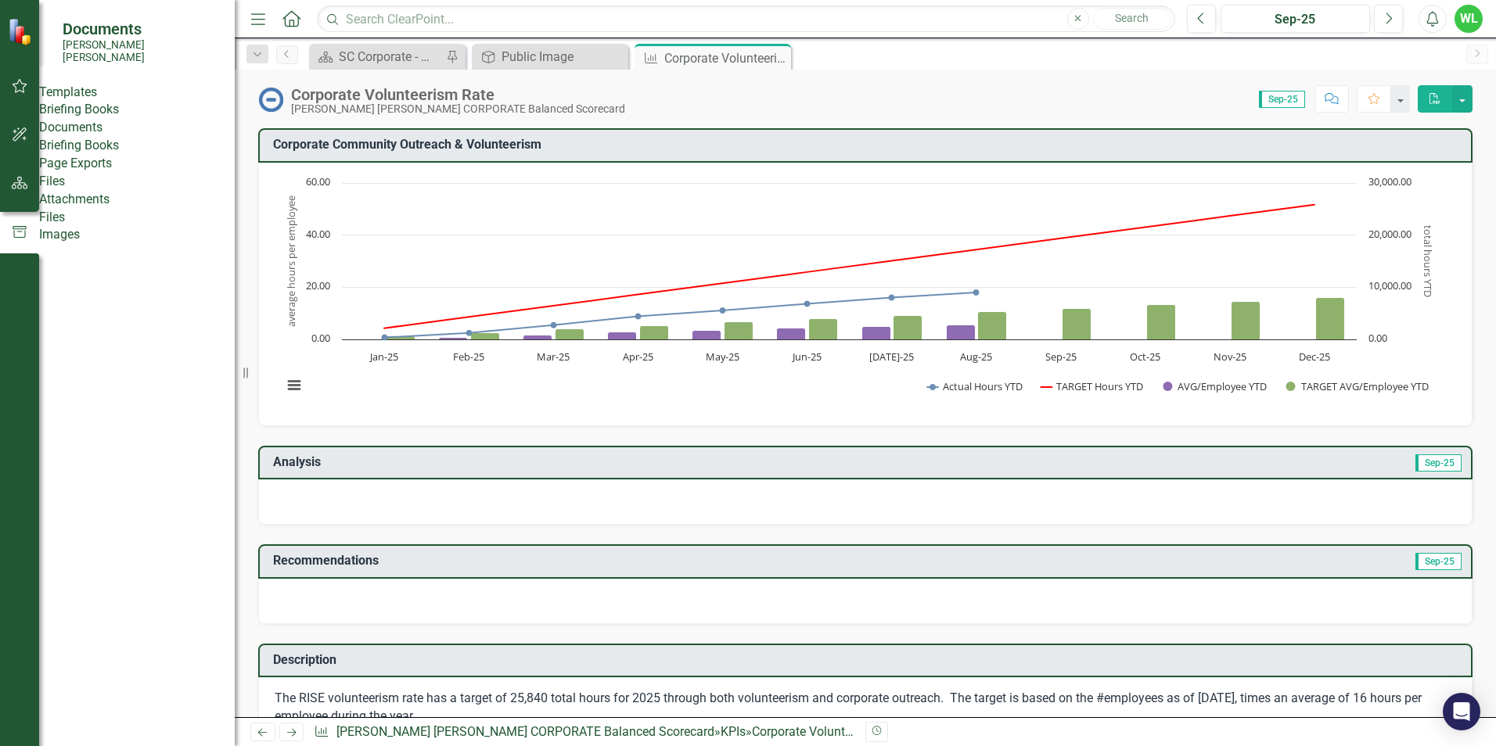
click at [90, 244] on link "Images" at bounding box center [137, 235] width 196 height 18
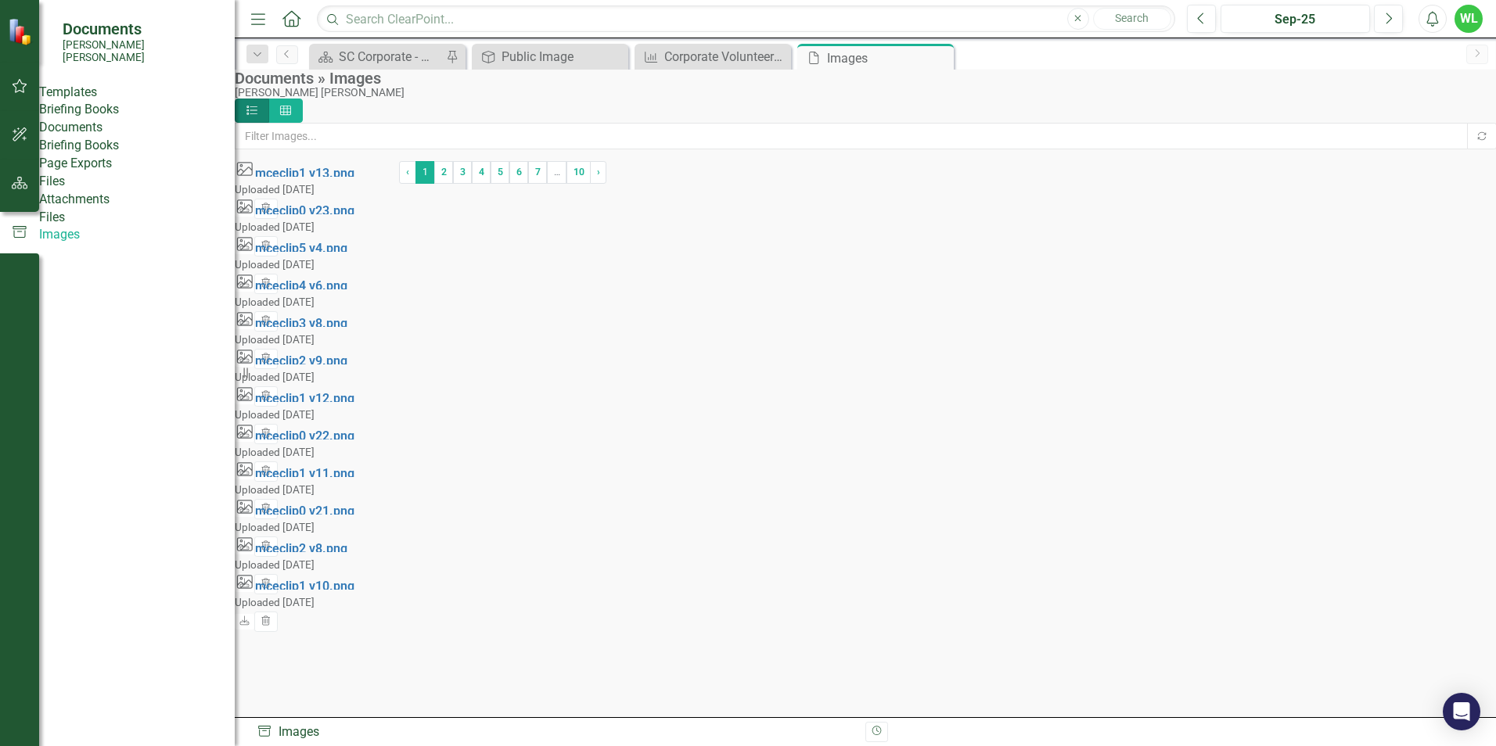
click at [297, 252] on div "Image mceclip5 v4.png" at bounding box center [317, 244] width 164 height 16
click at [256, 275] on link "Download" at bounding box center [245, 283] width 21 height 17
click at [17, 78] on button "button" at bounding box center [19, 86] width 35 height 33
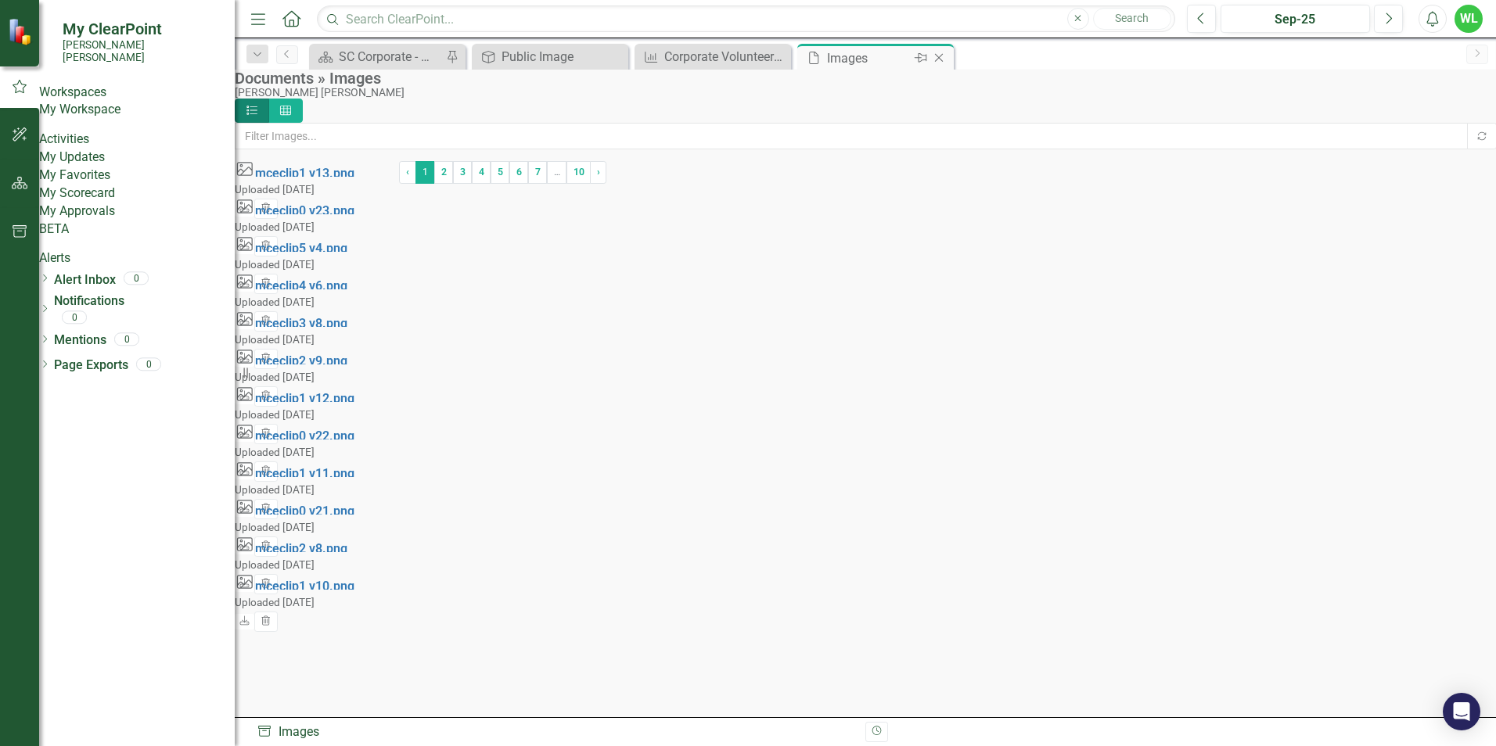
click at [943, 60] on icon "Close" at bounding box center [939, 58] width 16 height 13
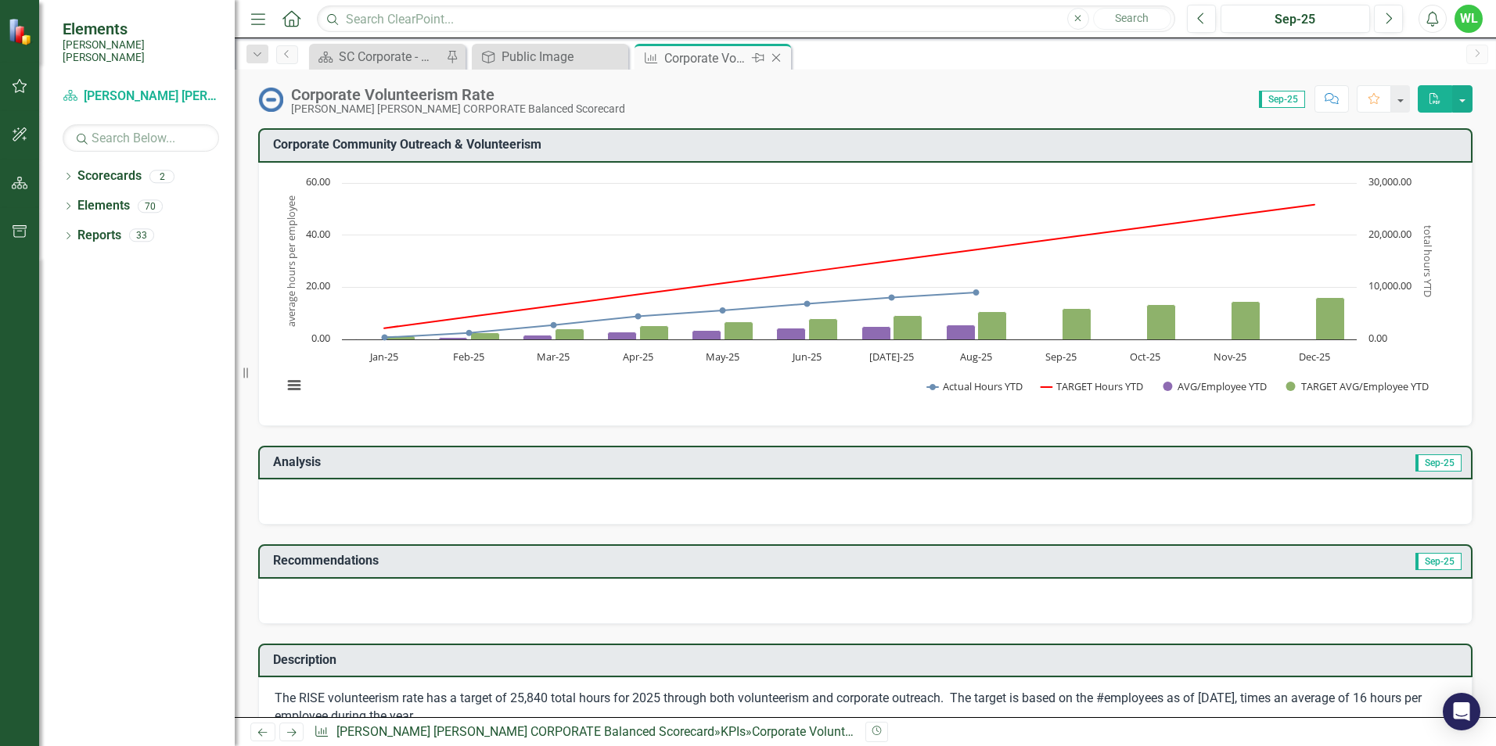
click at [781, 56] on icon "Close" at bounding box center [776, 58] width 16 height 13
